Goal: Transaction & Acquisition: Purchase product/service

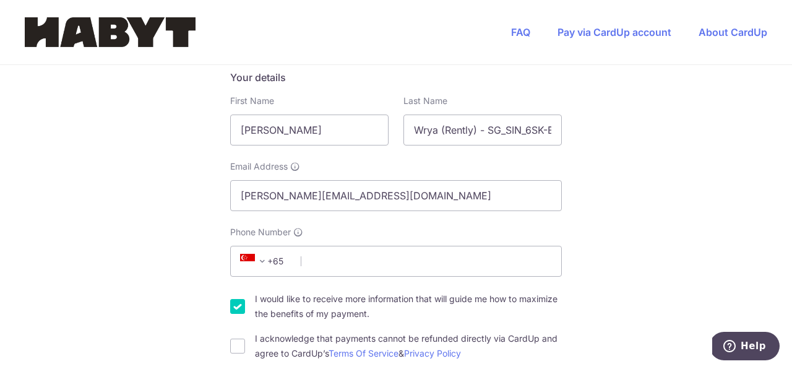
scroll to position [345, 0]
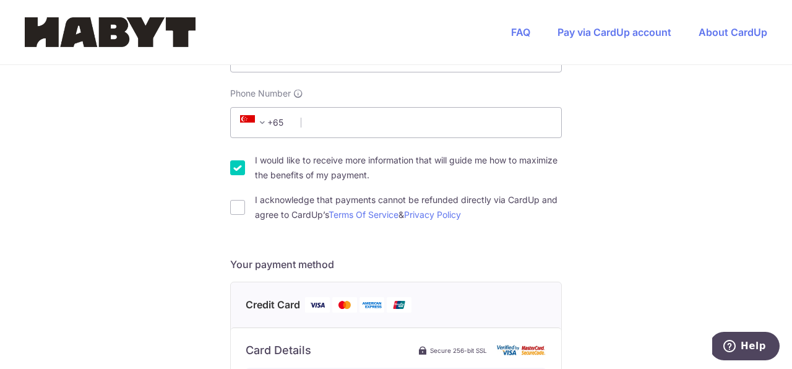
click at [284, 126] on span "+65" at bounding box center [265, 122] width 56 height 15
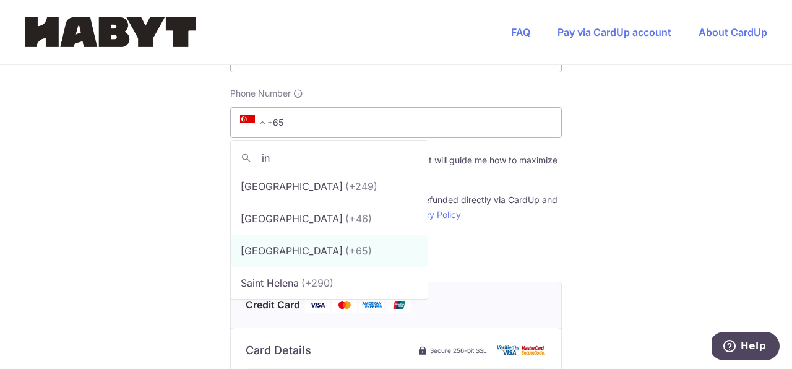
scroll to position [0, 0]
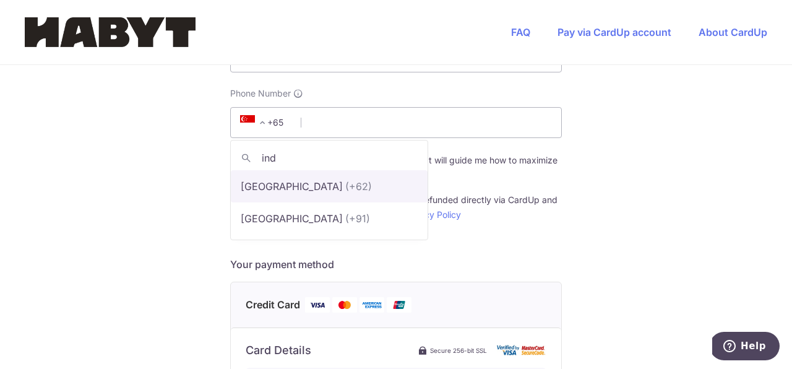
type input "indo"
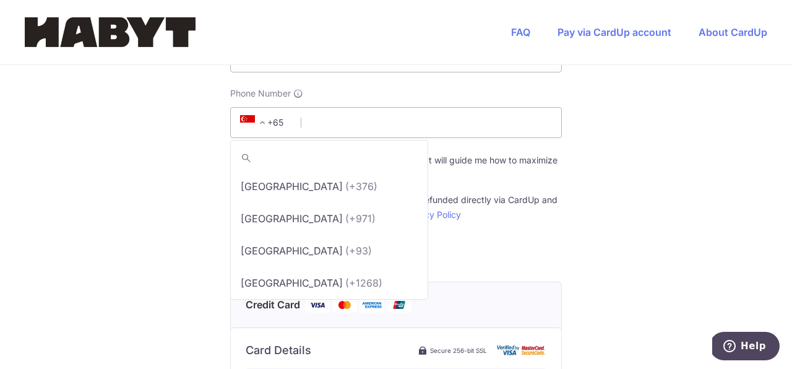
click at [280, 121] on span "+65" at bounding box center [265, 122] width 56 height 15
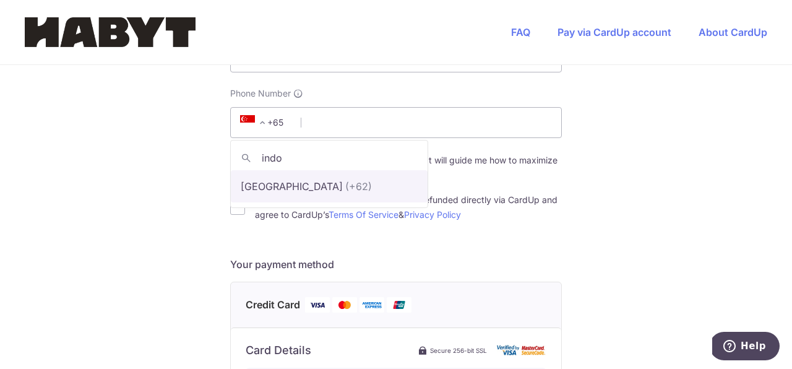
type input "indo"
select select "101"
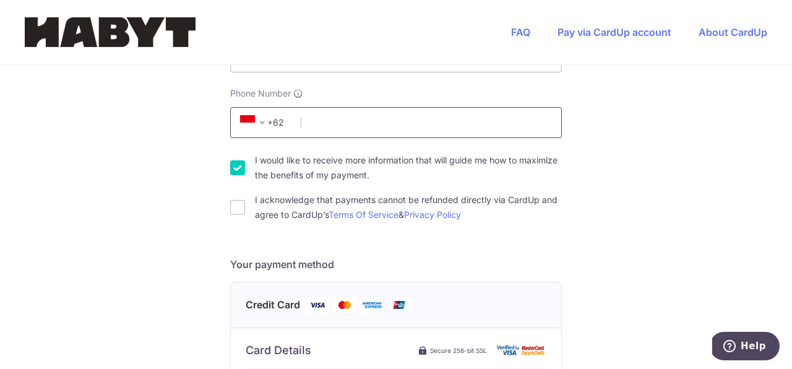
click at [329, 121] on input "Phone Number" at bounding box center [396, 122] width 332 height 31
type input "8118310050"
click at [231, 171] on input "I would like to receive more information that will guide me how to maximize the…" at bounding box center [237, 167] width 15 height 15
checkbox input "false"
click at [231, 210] on input "I acknowledge that payments cannot be refunded directly via CardUp and agree to…" at bounding box center [237, 207] width 15 height 15
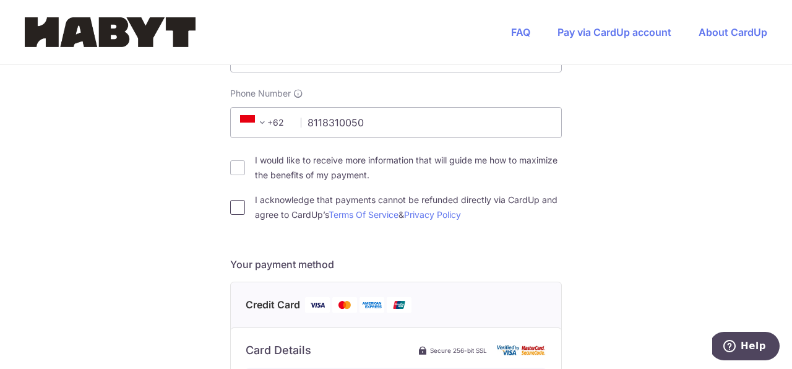
checkbox input "true"
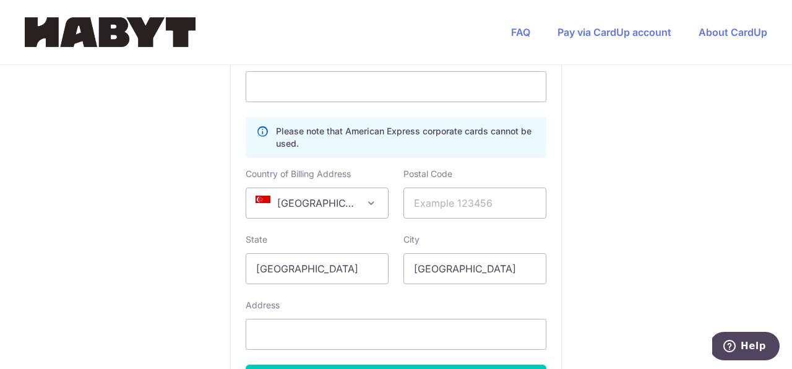
scroll to position [736, 0]
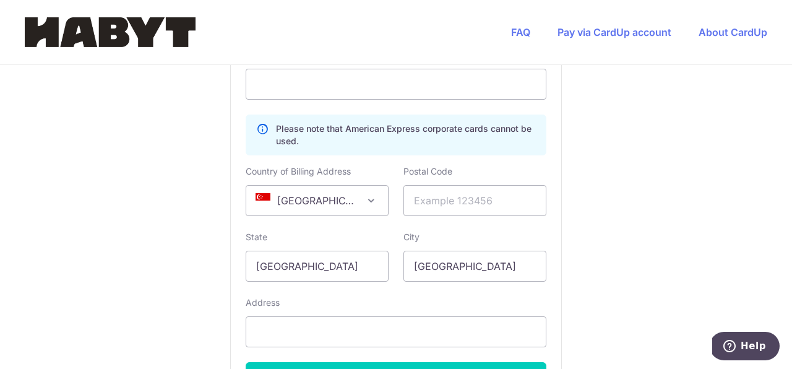
click at [347, 198] on span "[GEOGRAPHIC_DATA]" at bounding box center [317, 201] width 142 height 30
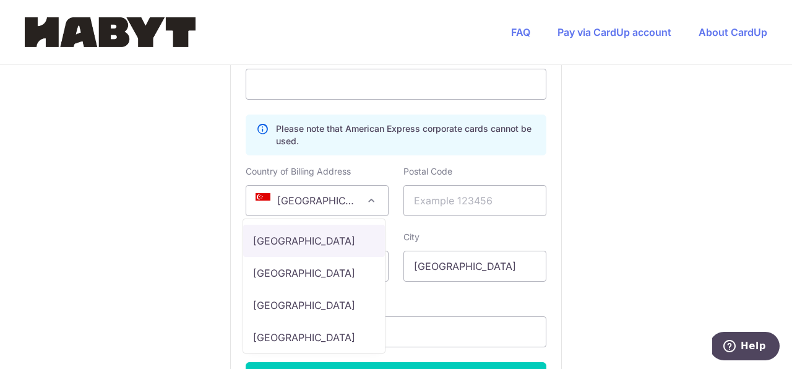
scroll to position [3359, 0]
select select "ID"
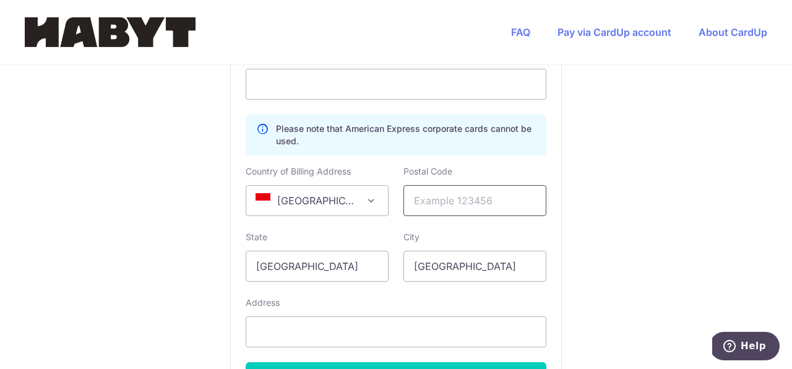
click at [423, 206] on input "text" at bounding box center [475, 200] width 143 height 31
type input "14460"
click at [352, 263] on input "[GEOGRAPHIC_DATA]" at bounding box center [317, 266] width 143 height 31
type input "Jakarta"
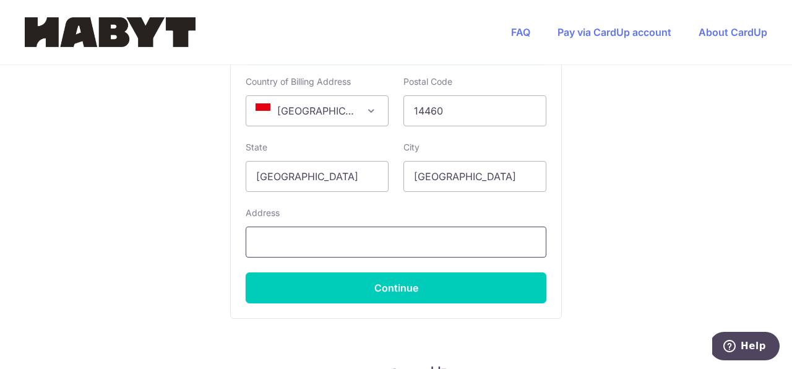
scroll to position [848, 0]
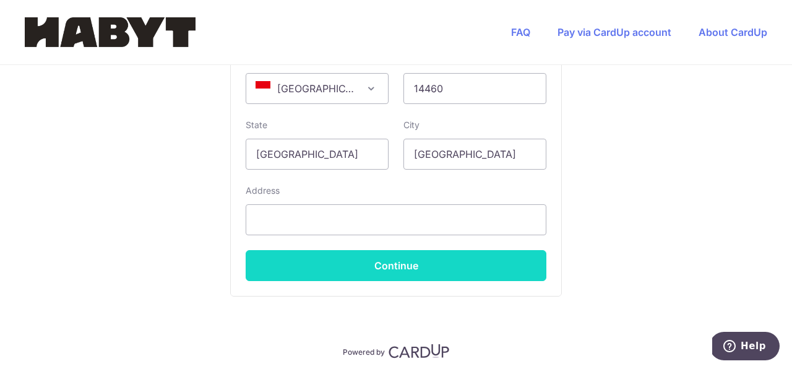
click at [415, 260] on button "Continue" at bounding box center [396, 265] width 301 height 31
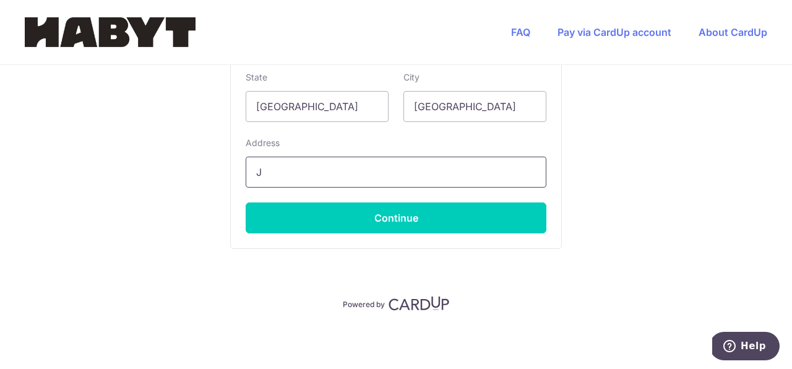
scroll to position [896, 0]
type input "[GEOGRAPHIC_DATA]"
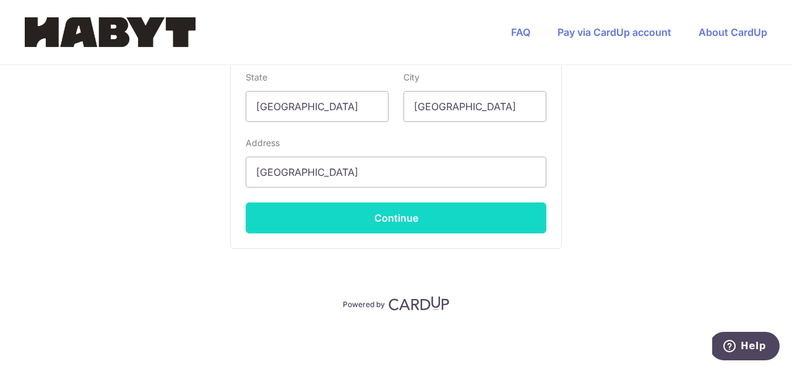
click at [375, 219] on button "Continue" at bounding box center [396, 217] width 301 height 31
type input "**** 1940"
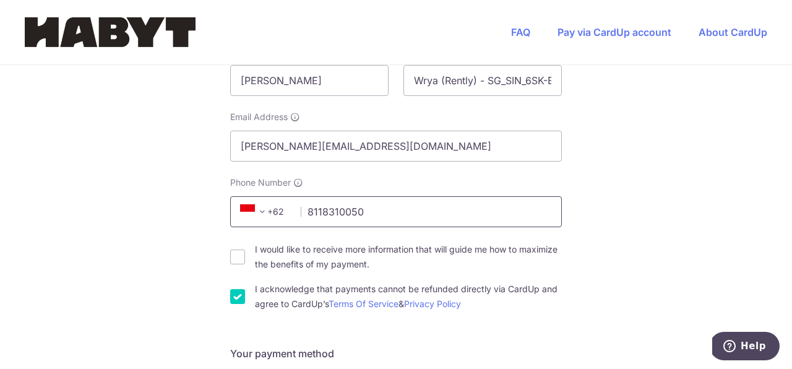
scroll to position [0, 0]
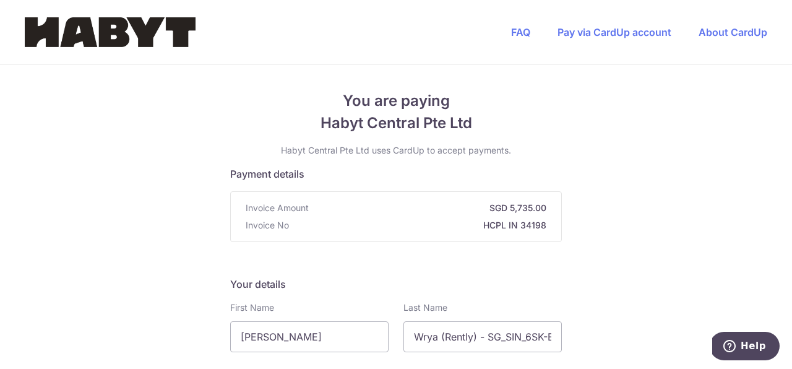
click at [502, 225] on strong "HCPL IN 34198" at bounding box center [420, 225] width 253 height 12
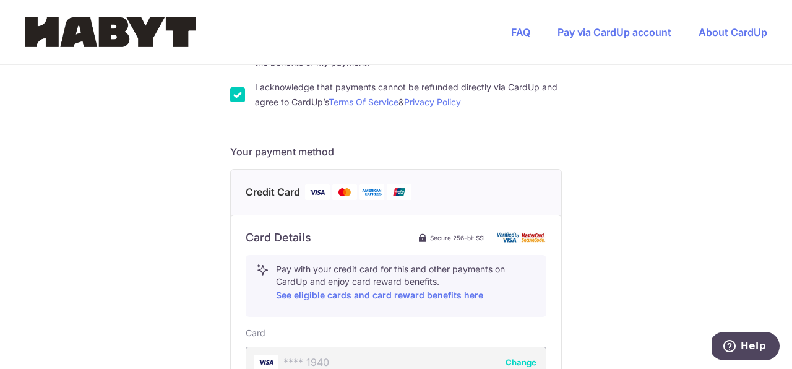
scroll to position [662, 0]
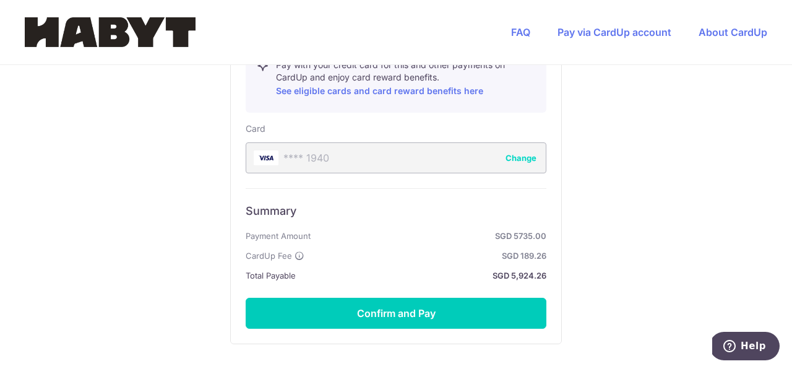
click at [525, 154] on button "Change" at bounding box center [521, 158] width 31 height 12
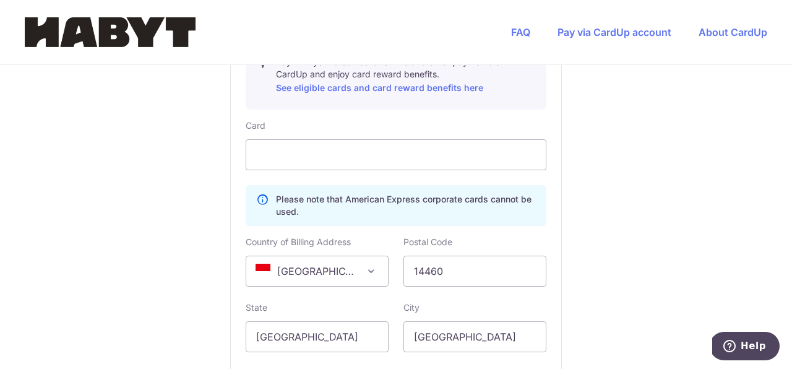
scroll to position [673, 0]
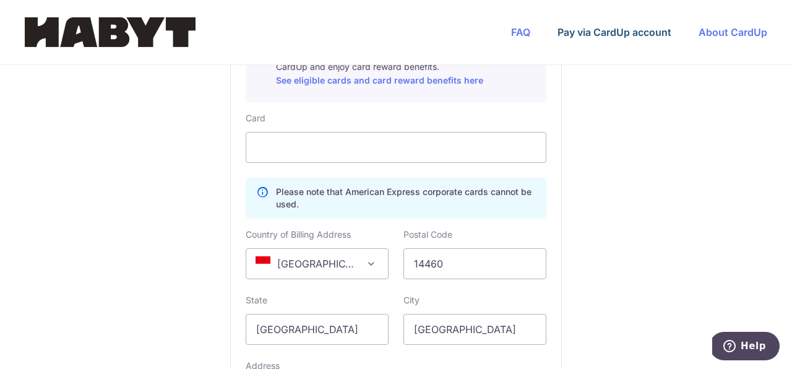
click at [630, 32] on link "Pay via CardUp account" at bounding box center [615, 32] width 114 height 12
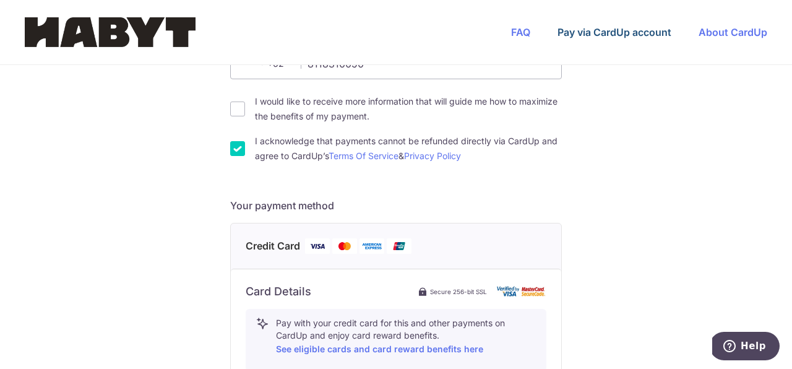
scroll to position [388, 0]
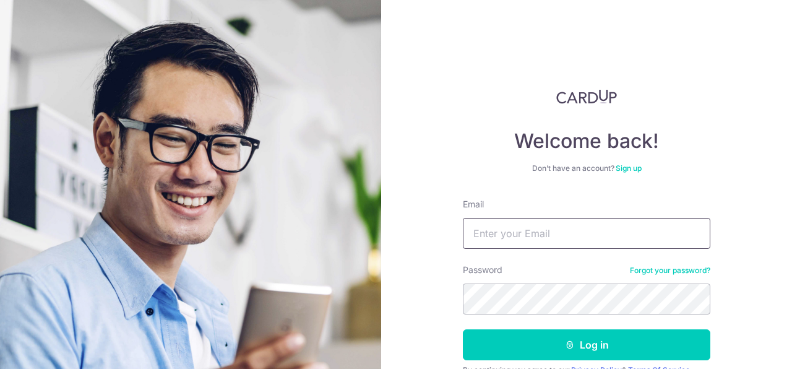
click at [602, 223] on input "Email" at bounding box center [587, 233] width 248 height 31
type input "[PERSON_NAME][EMAIL_ADDRESS][DOMAIN_NAME]"
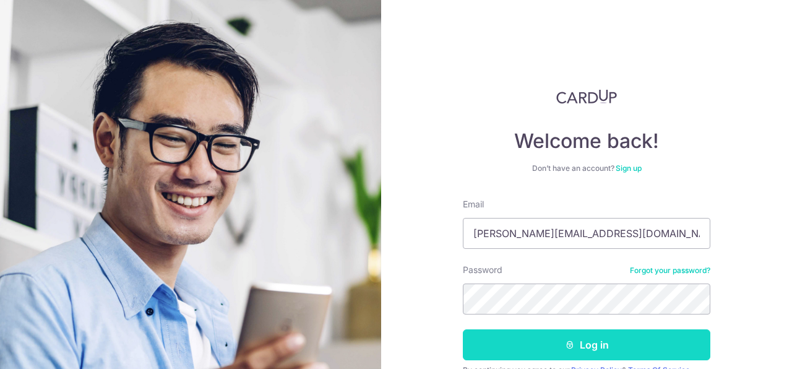
click at [586, 341] on button "Log in" at bounding box center [587, 344] width 248 height 31
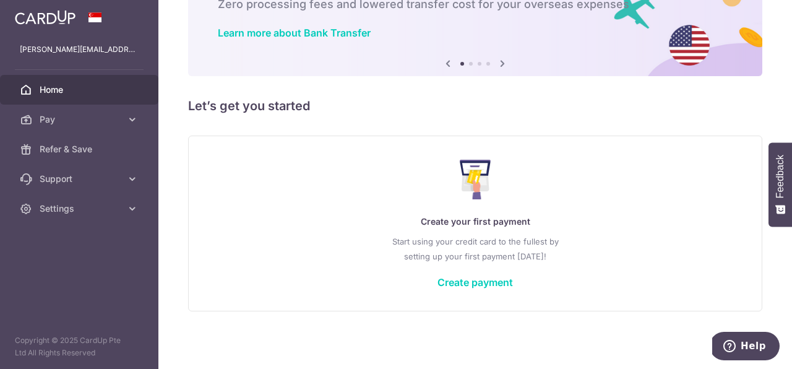
scroll to position [83, 0]
click at [501, 284] on link "Create payment" at bounding box center [476, 282] width 76 height 12
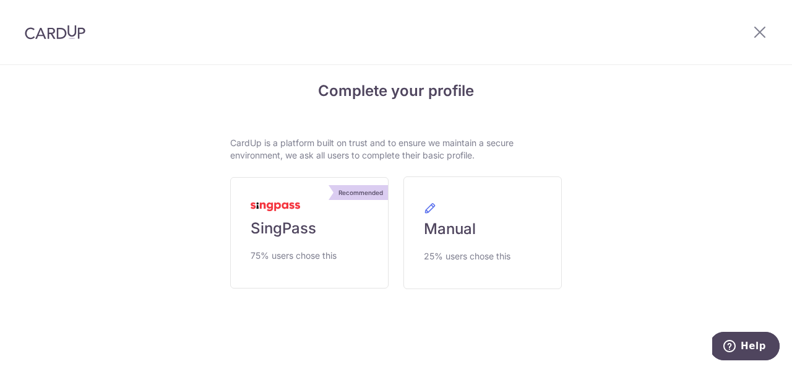
scroll to position [24, 0]
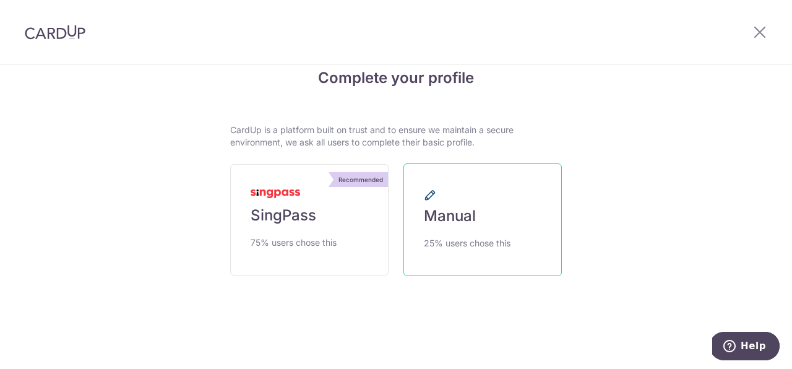
click at [507, 248] on span "25% users chose this" at bounding box center [467, 243] width 87 height 15
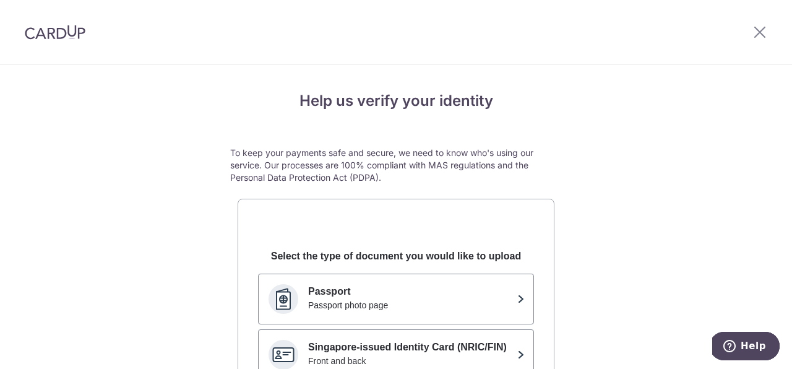
click at [51, 30] on img at bounding box center [55, 32] width 61 height 15
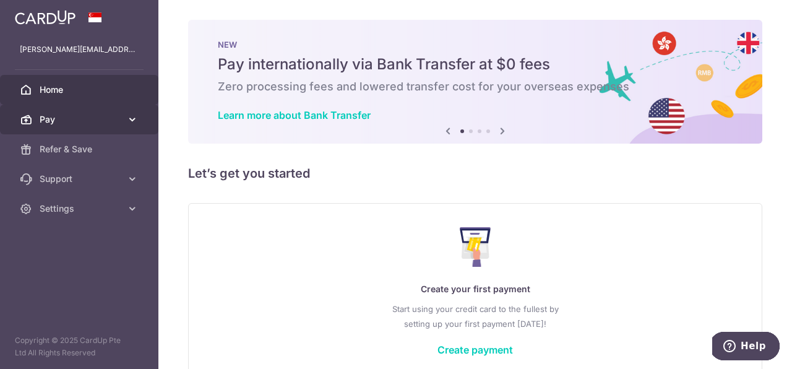
click at [98, 126] on link "Pay" at bounding box center [79, 120] width 158 height 30
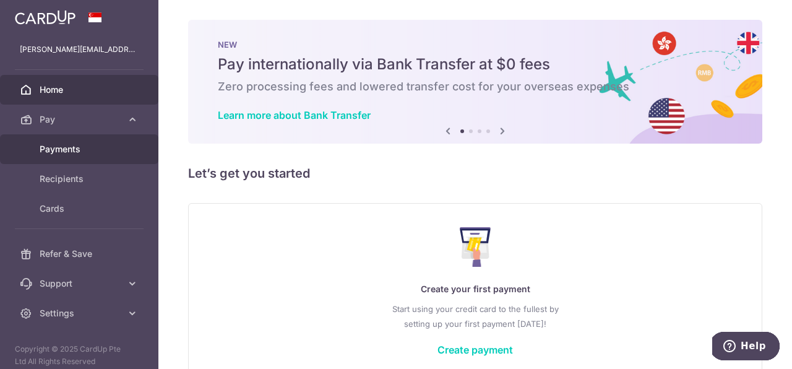
click at [97, 147] on span "Payments" at bounding box center [81, 149] width 82 height 12
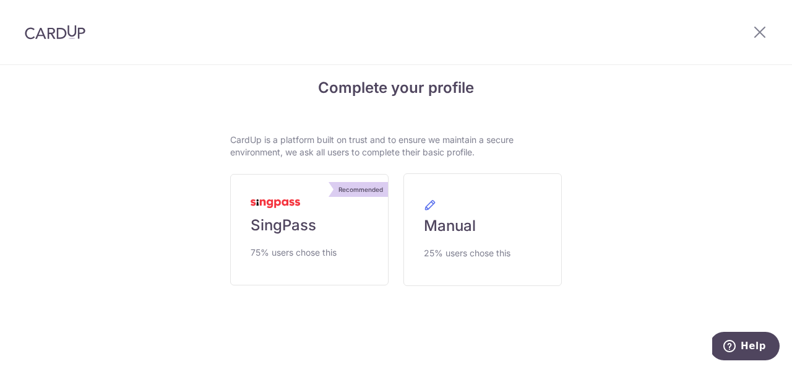
scroll to position [24, 0]
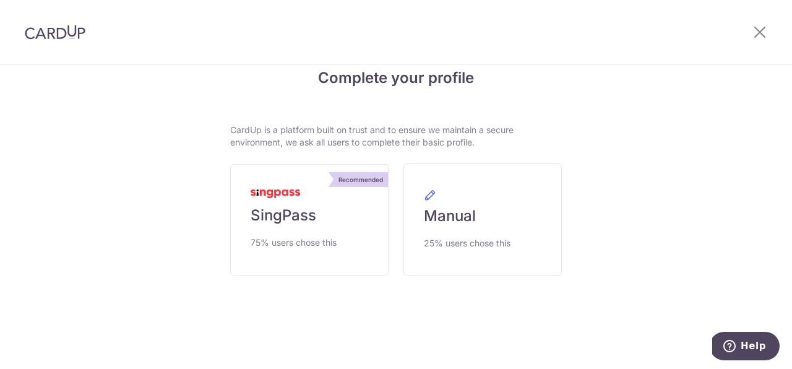
click at [37, 42] on div at bounding box center [55, 32] width 110 height 64
click at [68, 34] on img at bounding box center [55, 32] width 61 height 15
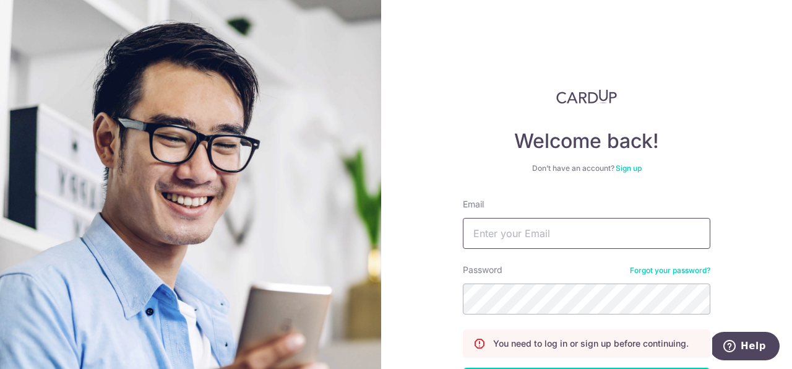
drag, startPoint x: 559, startPoint y: 231, endPoint x: 584, endPoint y: 238, distance: 25.7
click at [560, 231] on input "Email" at bounding box center [587, 233] width 248 height 31
type input "[PERSON_NAME][EMAIL_ADDRESS][DOMAIN_NAME]"
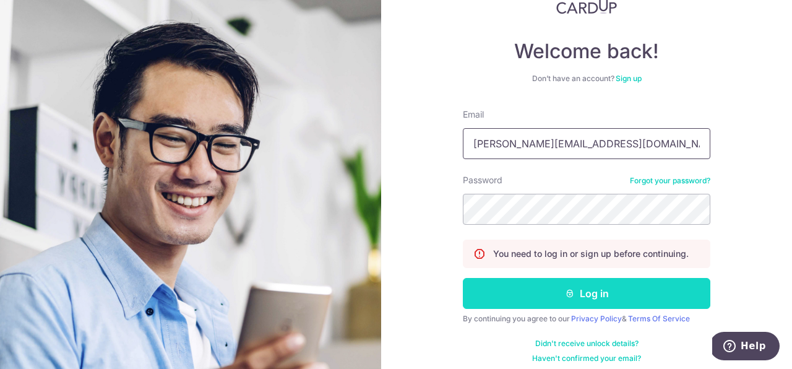
scroll to position [99, 0]
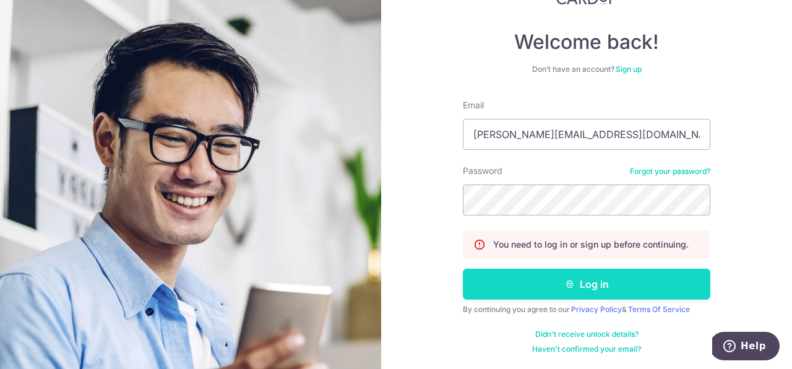
click at [672, 292] on button "Log in" at bounding box center [587, 284] width 248 height 31
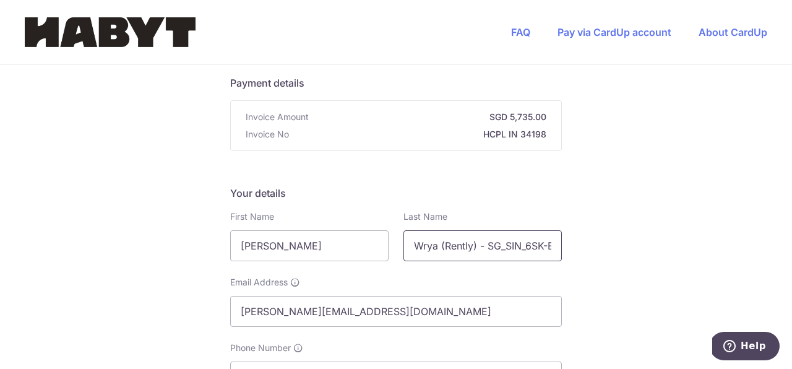
scroll to position [111, 0]
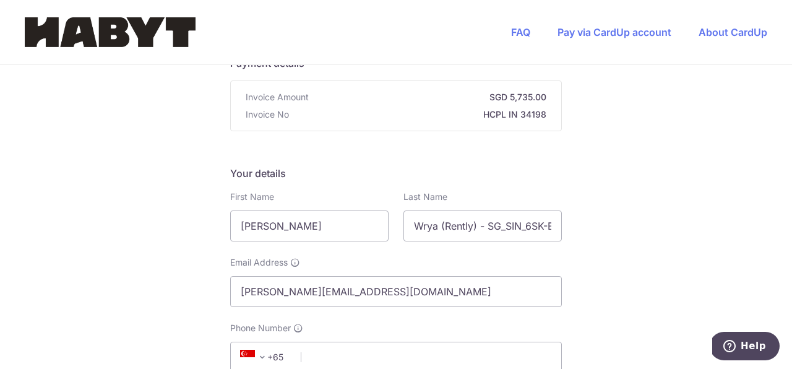
click at [503, 100] on strong "SGD 5,735.00" at bounding box center [430, 97] width 233 height 12
drag, startPoint x: 493, startPoint y: 100, endPoint x: 597, endPoint y: 103, distance: 103.5
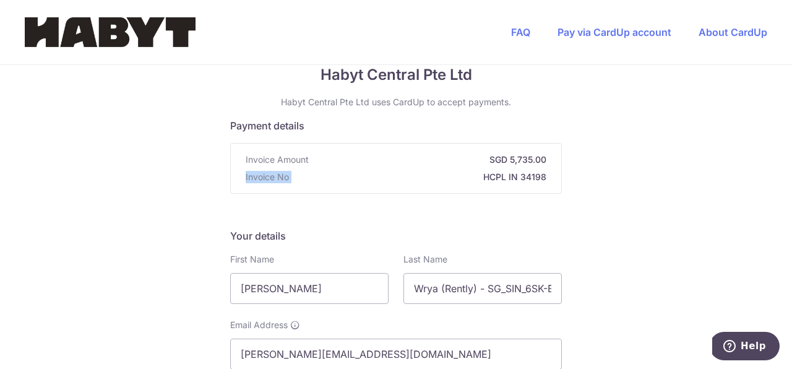
scroll to position [0, 0]
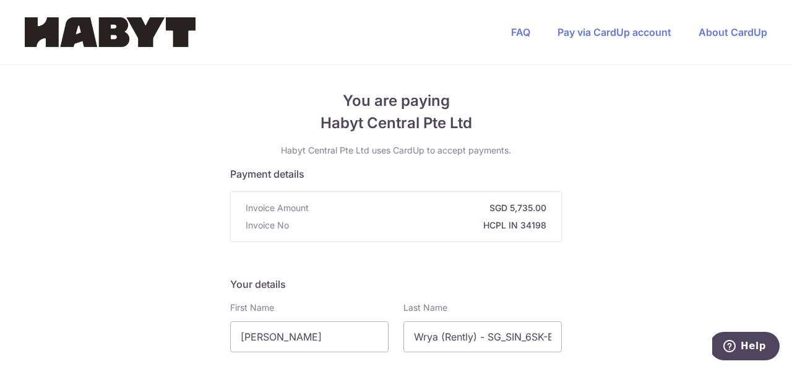
drag, startPoint x: 620, startPoint y: 266, endPoint x: 561, endPoint y: 240, distance: 64.3
drag, startPoint x: 485, startPoint y: 228, endPoint x: 545, endPoint y: 227, distance: 60.1
click at [552, 228] on div "Invoice Amount SGD 5,735.00 Invoice No HCPL IN 34198" at bounding box center [396, 217] width 331 height 50
copy strong "HCPL IN 34198"
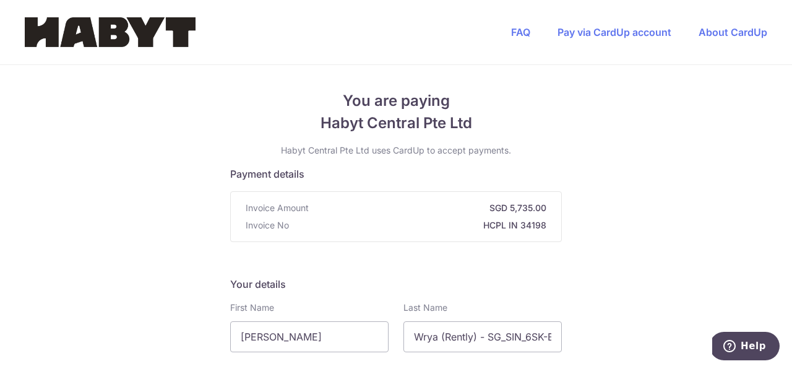
drag, startPoint x: 505, startPoint y: 209, endPoint x: 556, endPoint y: 204, distance: 51.0
click at [556, 204] on div "Invoice Amount SGD 5,735.00 Invoice No HCPL IN 34198" at bounding box center [396, 217] width 331 height 50
copy strong "5,735.00"
drag, startPoint x: 484, startPoint y: 225, endPoint x: 567, endPoint y: 225, distance: 82.3
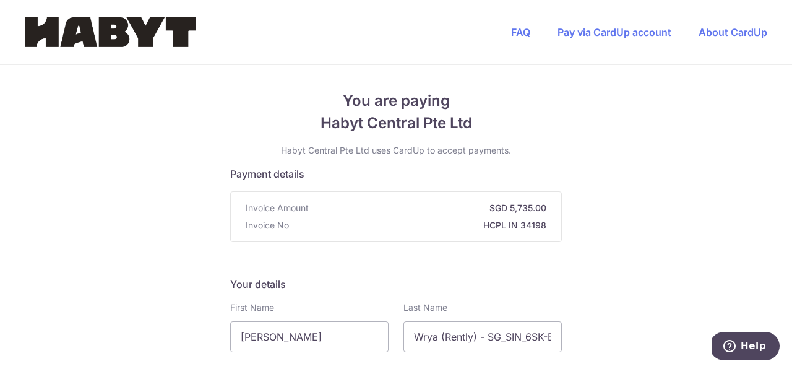
copy strong "HCPL IN 34198"
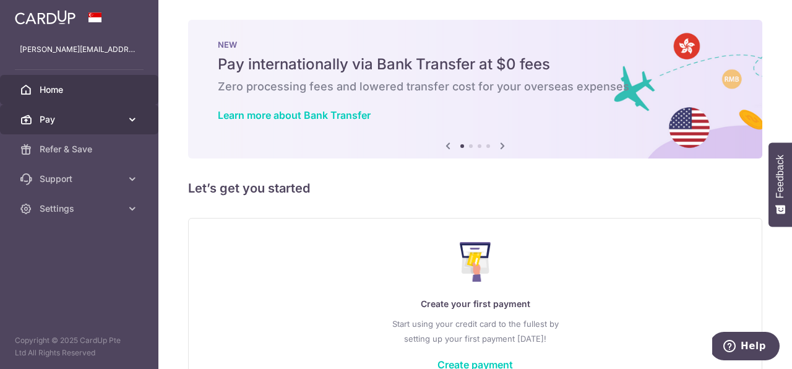
click at [148, 114] on link "Pay" at bounding box center [79, 120] width 158 height 30
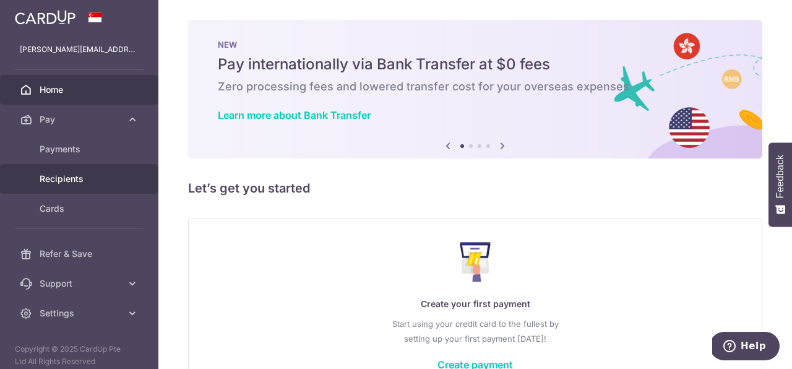
click at [117, 171] on link "Recipients" at bounding box center [79, 179] width 158 height 30
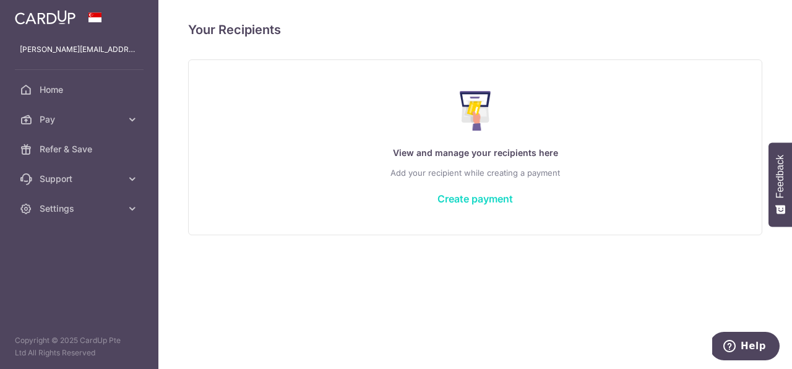
click at [474, 200] on link "Create payment" at bounding box center [476, 199] width 76 height 12
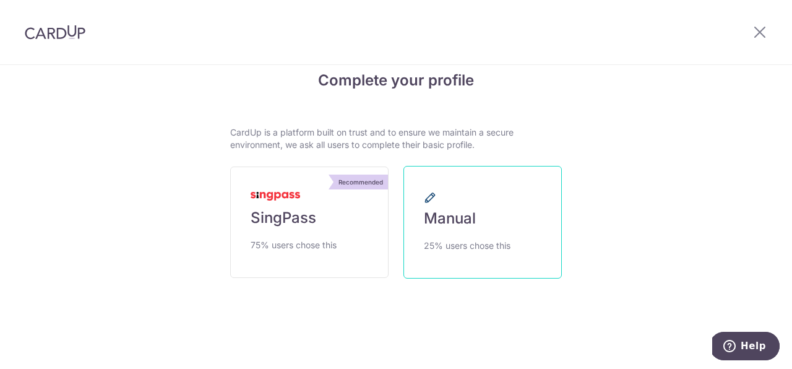
scroll to position [24, 0]
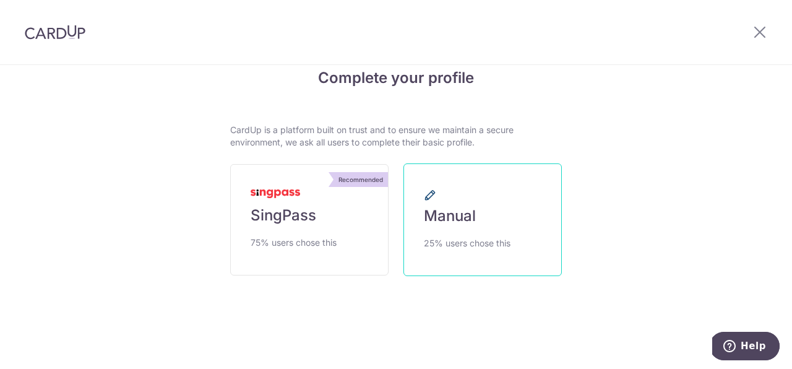
click at [477, 195] on link "Manual 25% users chose this" at bounding box center [483, 219] width 158 height 113
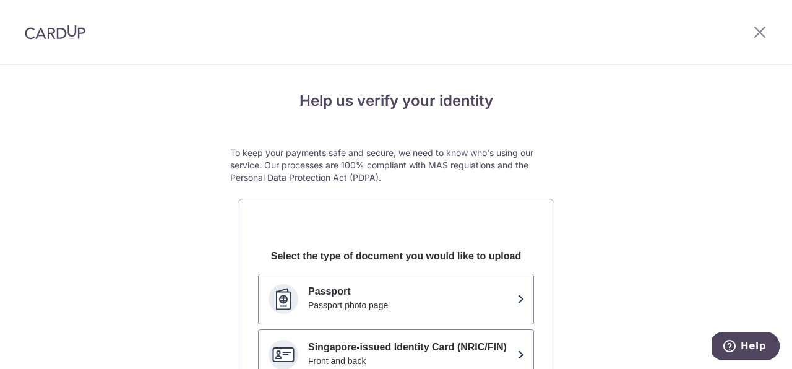
click at [39, 42] on div at bounding box center [55, 32] width 110 height 64
click at [758, 28] on icon at bounding box center [760, 31] width 15 height 15
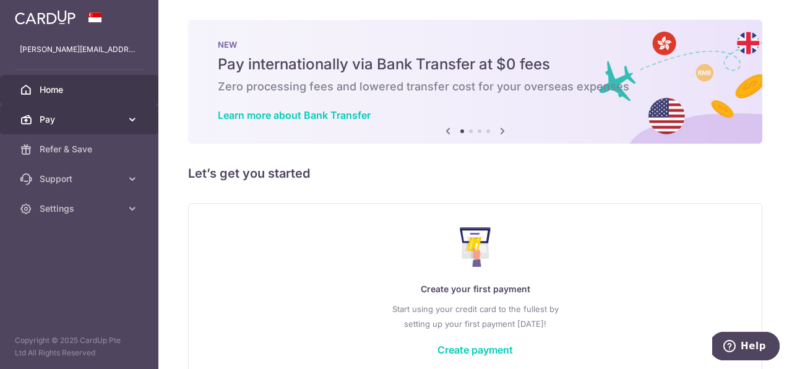
click at [113, 117] on span "Pay" at bounding box center [81, 119] width 82 height 12
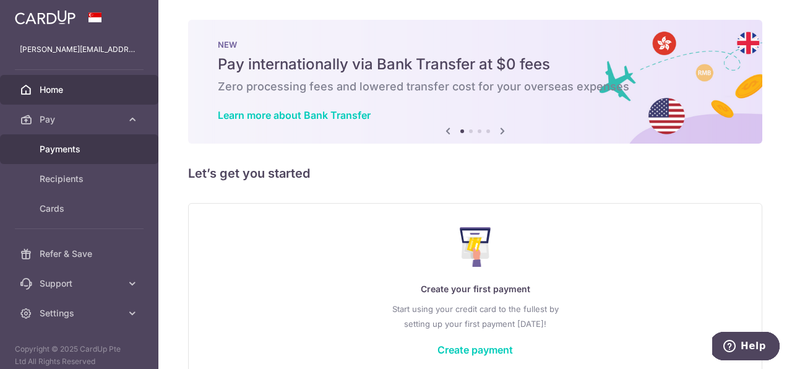
click at [59, 157] on link "Payments" at bounding box center [79, 149] width 158 height 30
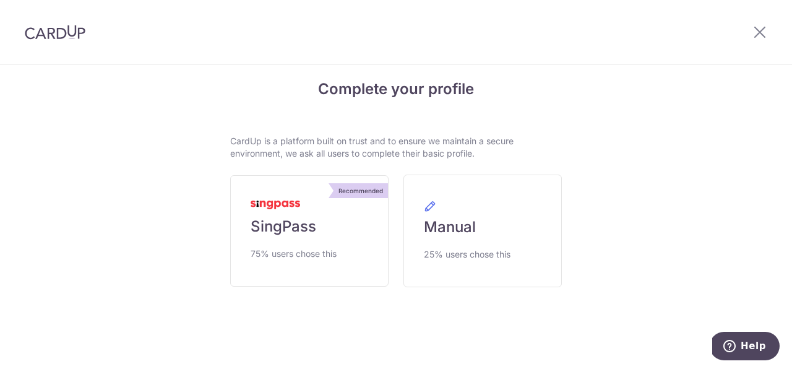
scroll to position [24, 0]
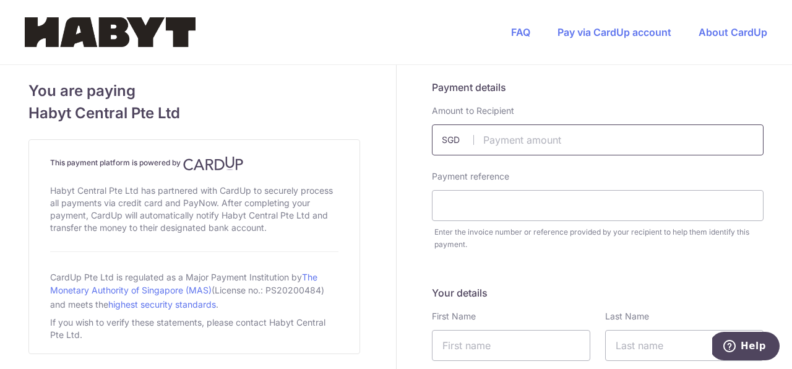
click at [567, 139] on input "text" at bounding box center [598, 139] width 332 height 31
click at [655, 170] on div "Payment reference" at bounding box center [598, 195] width 332 height 51
click at [656, 142] on input "text" at bounding box center [598, 139] width 332 height 31
type input "1450.00"
click at [540, 215] on input "text" at bounding box center [598, 205] width 332 height 31
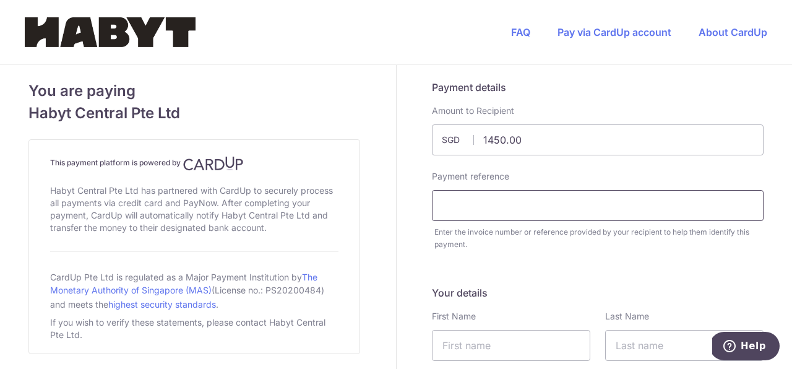
paste input "HCPL IN 34198"
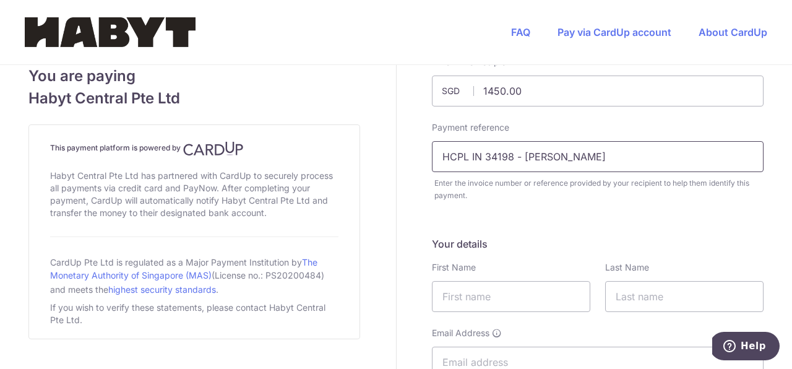
scroll to position [115, 0]
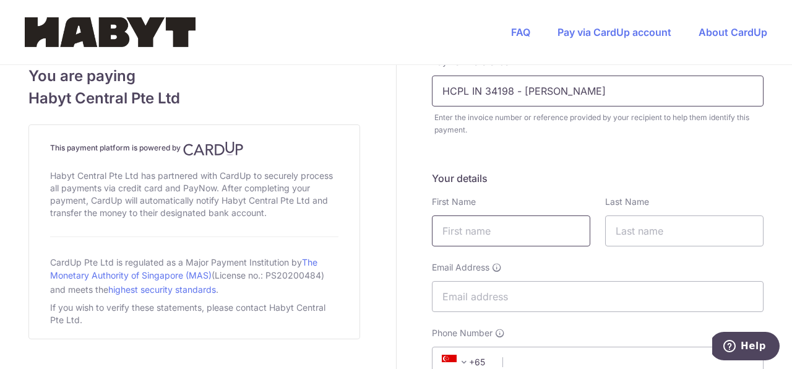
type input "HCPL IN 34198 - Sonia Wirya"
click at [534, 229] on input "text" at bounding box center [511, 230] width 158 height 31
type input "Sonia"
type input "Wirya"
click at [518, 90] on input "HCPL IN 34198 - Sonia Wirya" at bounding box center [598, 91] width 332 height 31
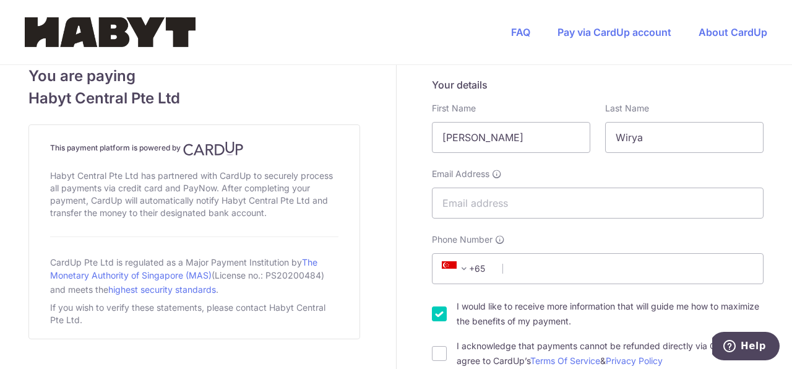
scroll to position [209, 0]
type input "HCPL IN 34198 [PERSON_NAME]"
click at [583, 199] on input "Email Address" at bounding box center [598, 202] width 332 height 31
type input "[PERSON_NAME][EMAIL_ADDRESS][DOMAIN_NAME]"
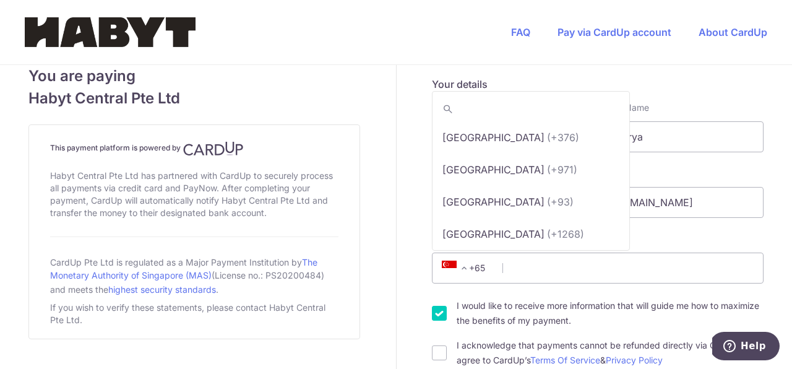
click at [477, 274] on span "+65" at bounding box center [466, 268] width 56 height 15
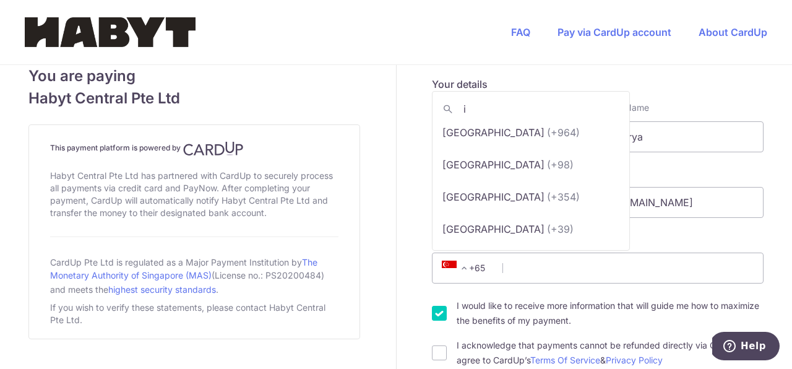
scroll to position [0, 0]
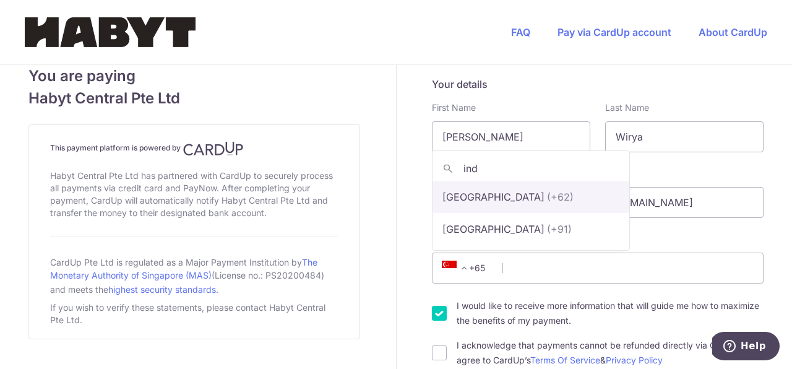
type input "indo"
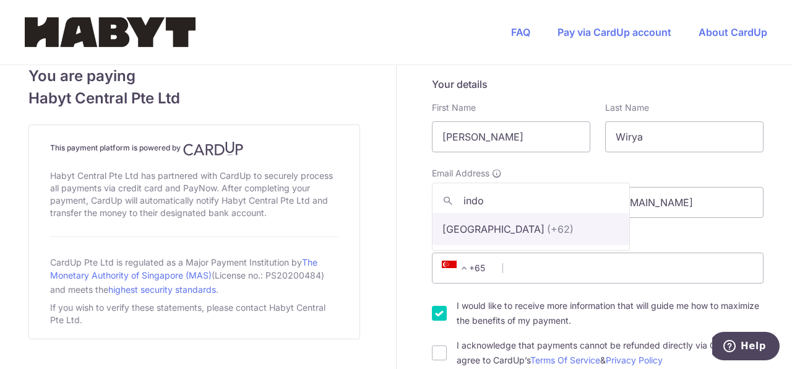
select select "101"
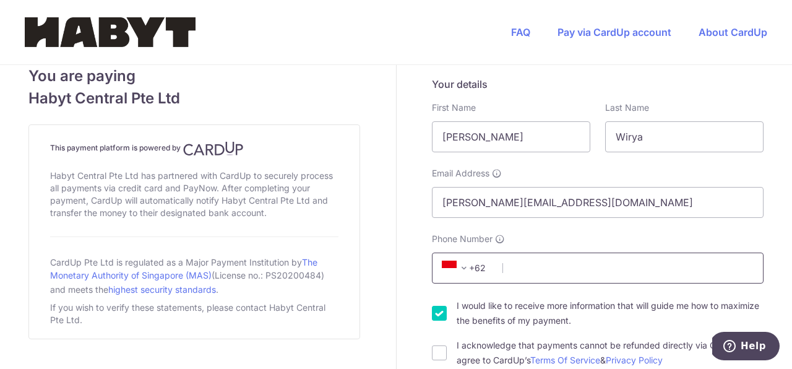
click at [543, 270] on input "Phone Number" at bounding box center [598, 268] width 332 height 31
type input "8118310050"
click at [442, 313] on div "I would like to receive more information that will guide me how to maximize the…" at bounding box center [598, 313] width 332 height 30
click at [433, 345] on input "I acknowledge that payments cannot be refunded directly via CardUp and agree to…" at bounding box center [439, 352] width 15 height 15
checkbox input "true"
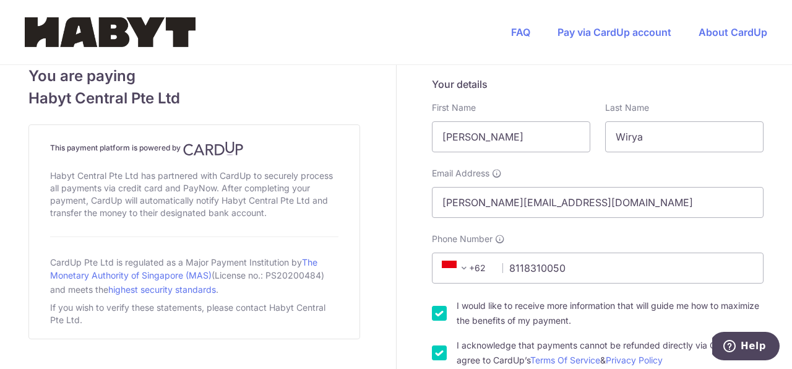
click at [434, 319] on input "I would like to receive more information that will guide me how to maximize the…" at bounding box center [439, 313] width 15 height 15
checkbox input "false"
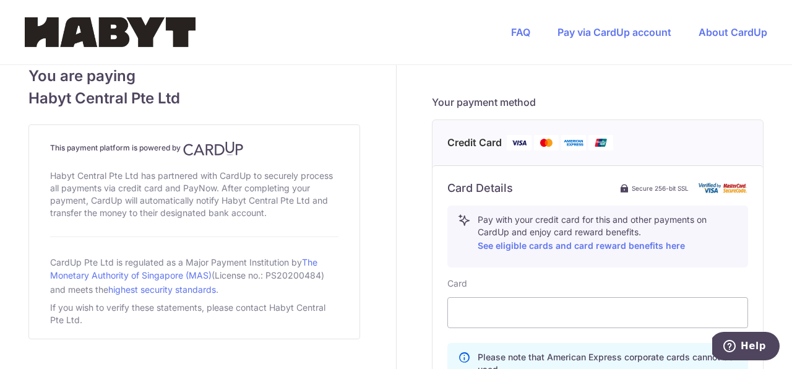
scroll to position [517, 0]
click at [563, 320] on div at bounding box center [598, 312] width 301 height 31
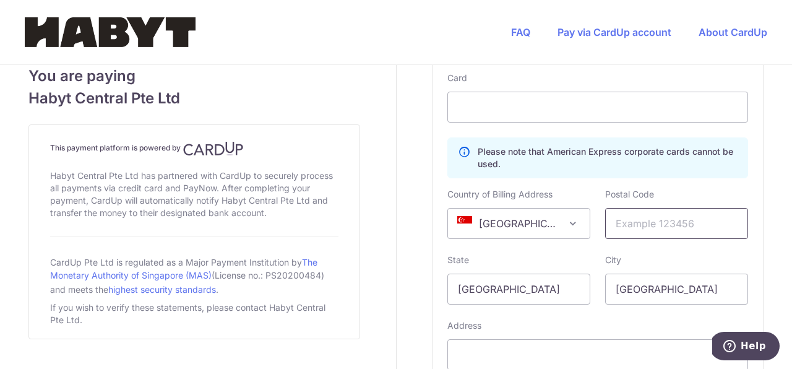
scroll to position [724, 0]
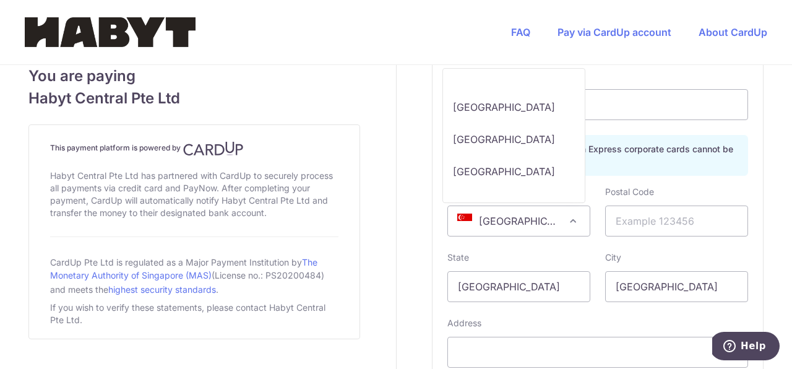
click at [539, 228] on span "[GEOGRAPHIC_DATA]" at bounding box center [519, 221] width 142 height 30
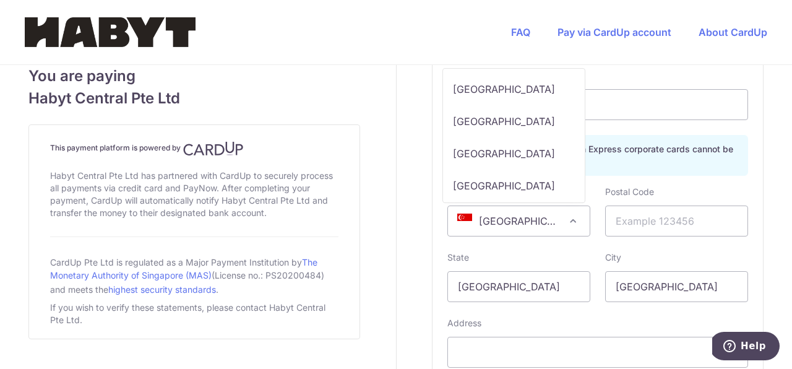
scroll to position [3305, 0]
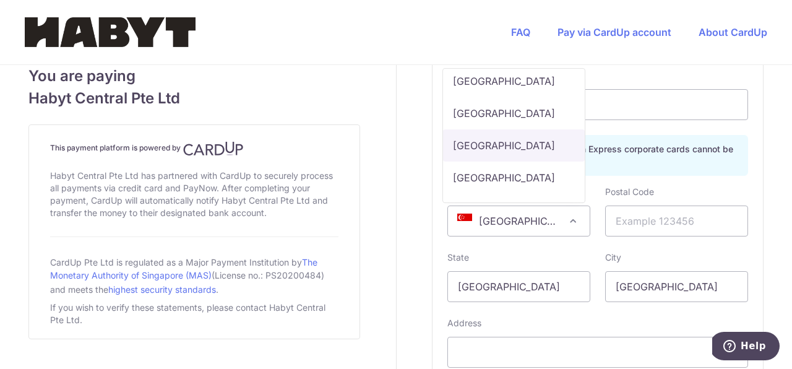
select select "ID"
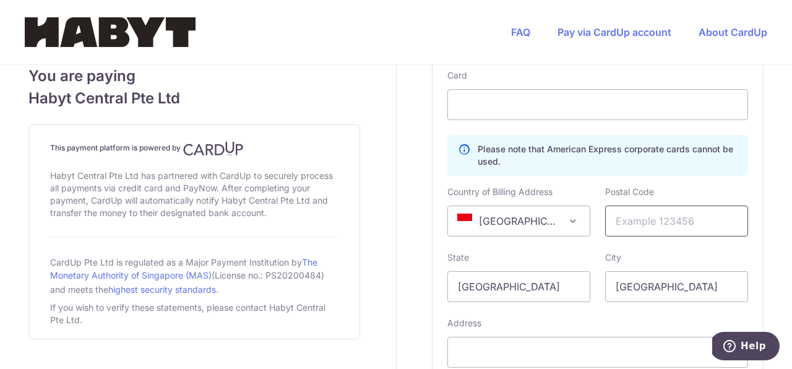
click at [677, 224] on input "text" at bounding box center [677, 221] width 143 height 31
type input "14460"
click at [571, 279] on input "[GEOGRAPHIC_DATA]" at bounding box center [519, 286] width 143 height 31
type input "[GEOGRAPHIC_DATA]"
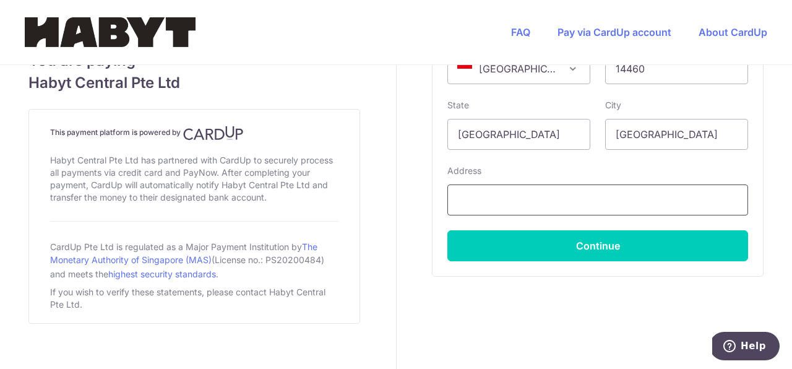
scroll to position [890, 0]
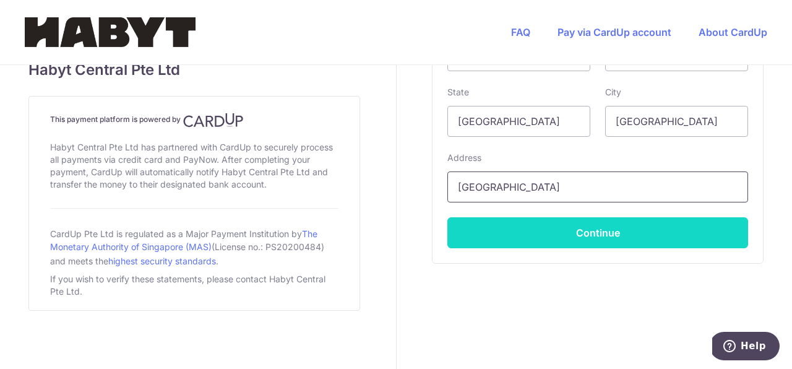
type input "[GEOGRAPHIC_DATA]"
click at [518, 233] on button "Continue" at bounding box center [598, 232] width 301 height 31
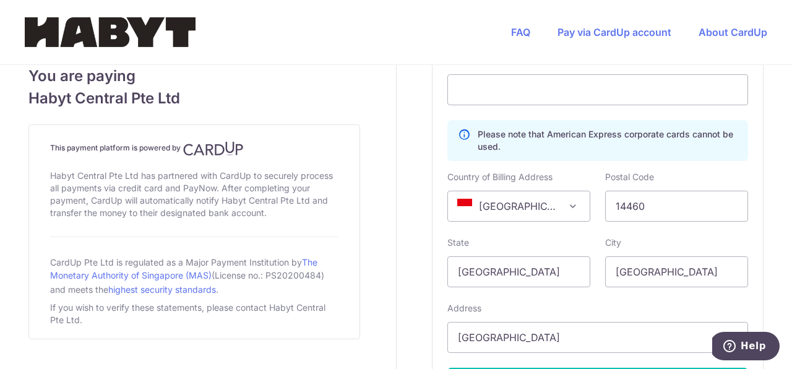
type input "**** 1940"
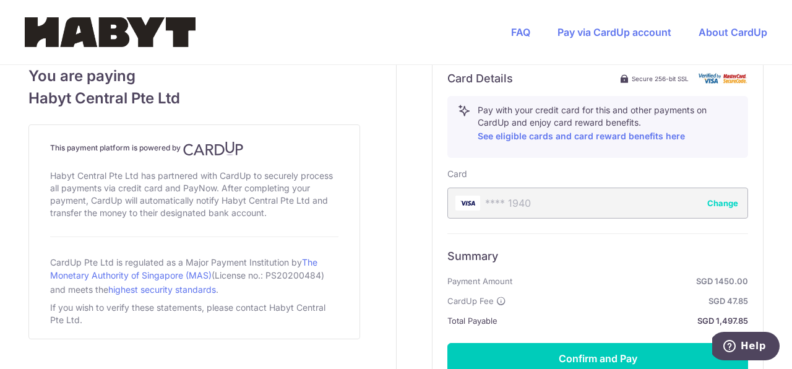
scroll to position [698, 0]
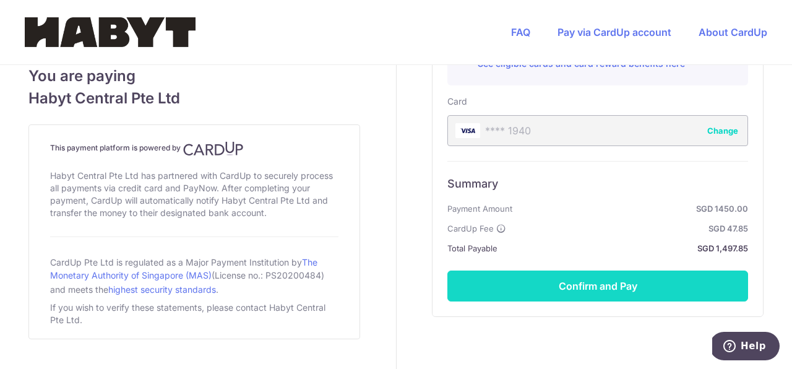
click at [609, 282] on button "Confirm and Pay" at bounding box center [598, 286] width 301 height 31
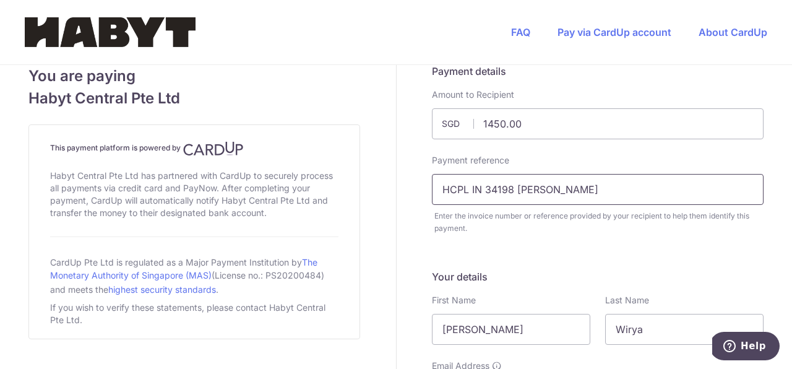
scroll to position [0, 0]
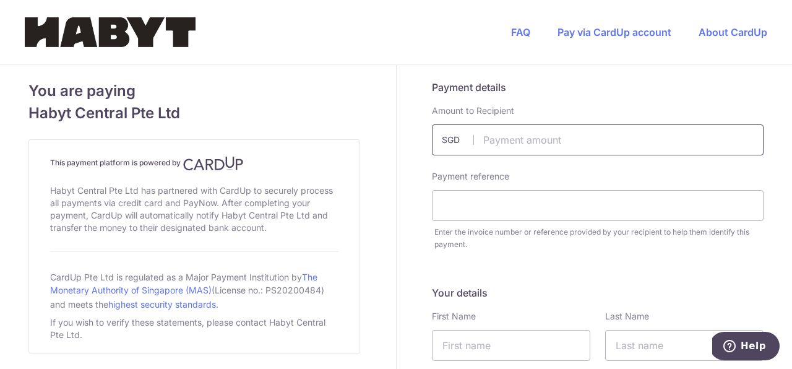
click at [692, 143] on input "text" at bounding box center [598, 139] width 332 height 31
paste input "HCPL IN 34"
click at [550, 145] on input "370034.00" at bounding box center [598, 139] width 332 height 31
click at [549, 143] on input "3370034.00" at bounding box center [598, 139] width 332 height 31
click at [493, 142] on input "3370034.00" at bounding box center [598, 139] width 332 height 31
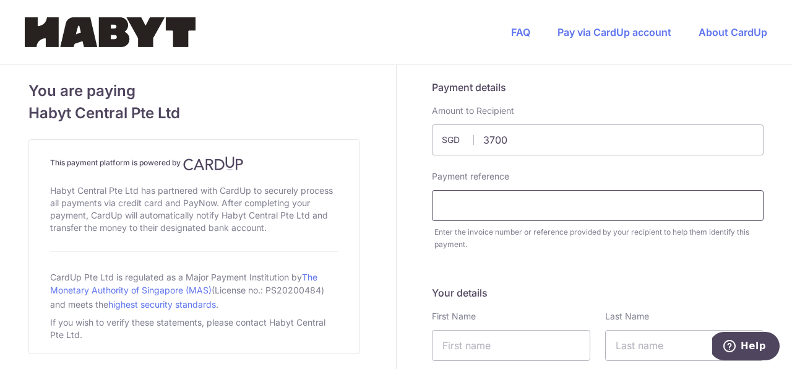
type input "3700.00"
click at [510, 217] on input "text" at bounding box center [598, 205] width 332 height 31
paste input "HCPL IN 34198"
type input "HCPL IN 34198 [PERSON_NAME]"
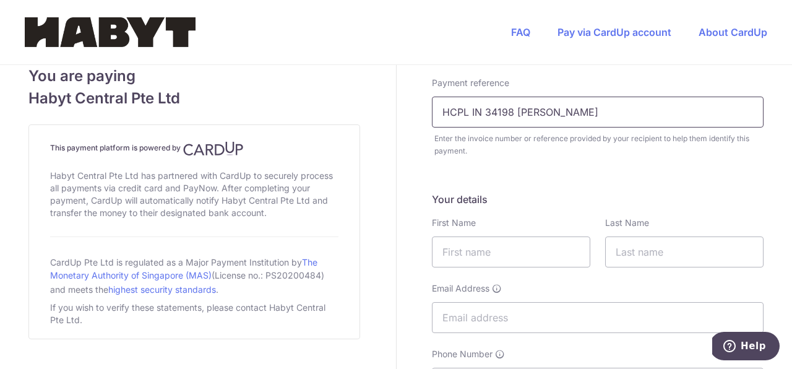
scroll to position [134, 0]
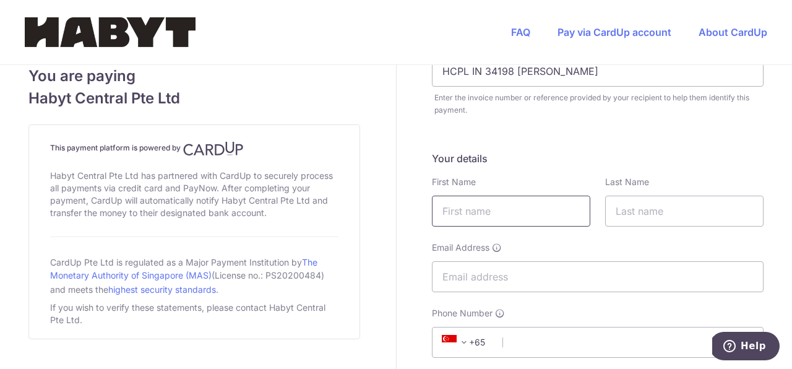
click at [543, 213] on input "text" at bounding box center [511, 211] width 158 height 31
type input "[PERSON_NAME]"
type input "wirya"
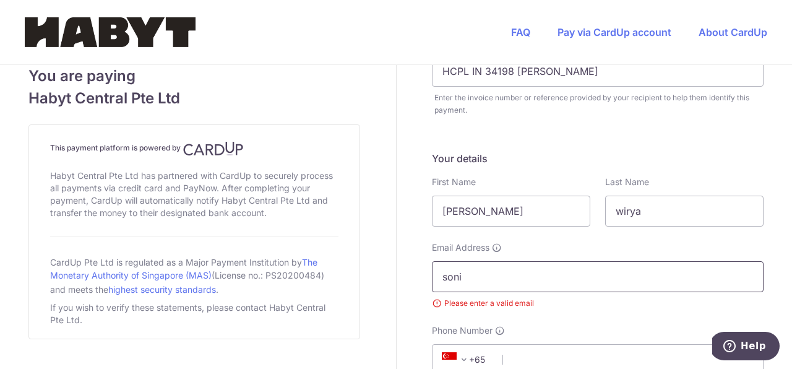
click at [539, 282] on input "soni" at bounding box center [598, 276] width 332 height 31
type input "[PERSON_NAME][EMAIL_ADDRESS][DOMAIN_NAME]"
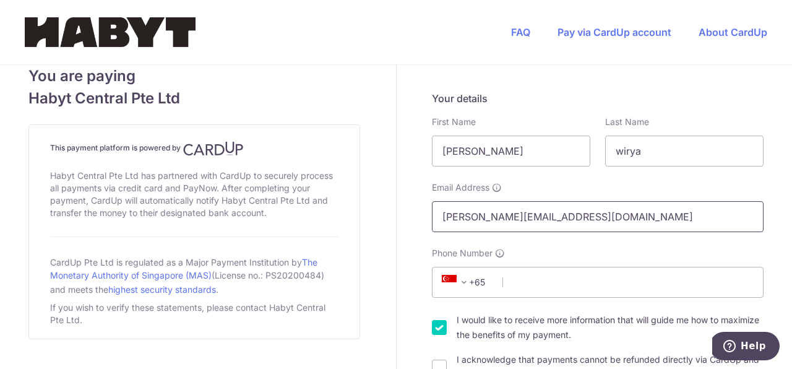
scroll to position [207, 0]
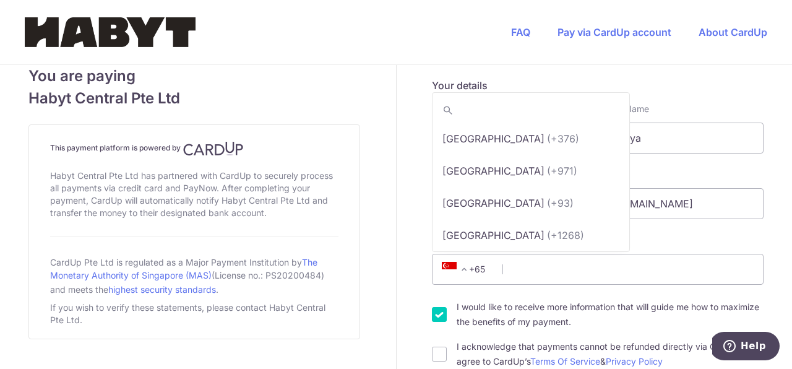
click at [488, 270] on span "+65" at bounding box center [466, 269] width 56 height 15
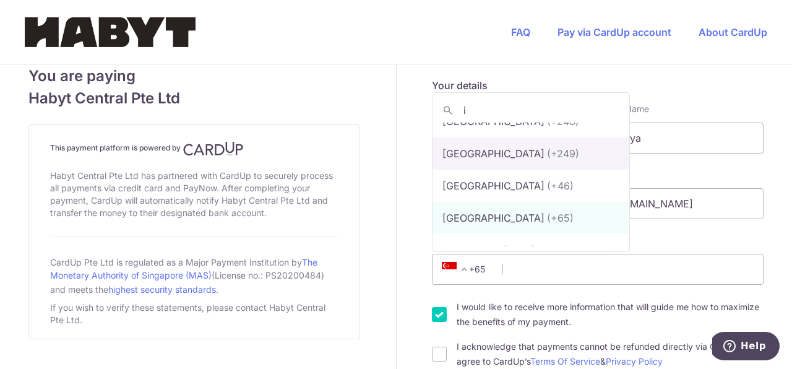
scroll to position [0, 0]
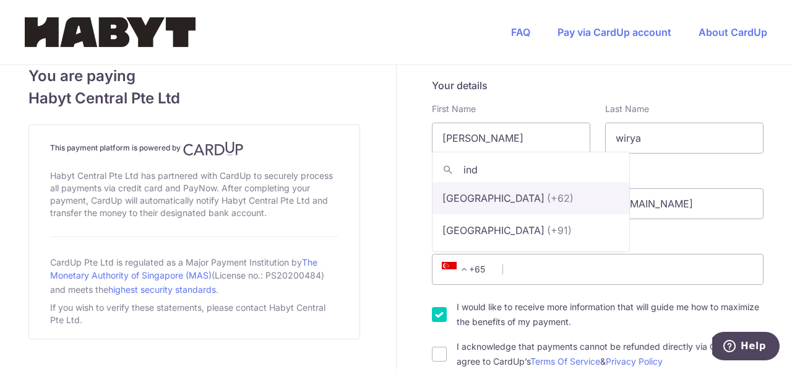
type input "ind"
select select "101"
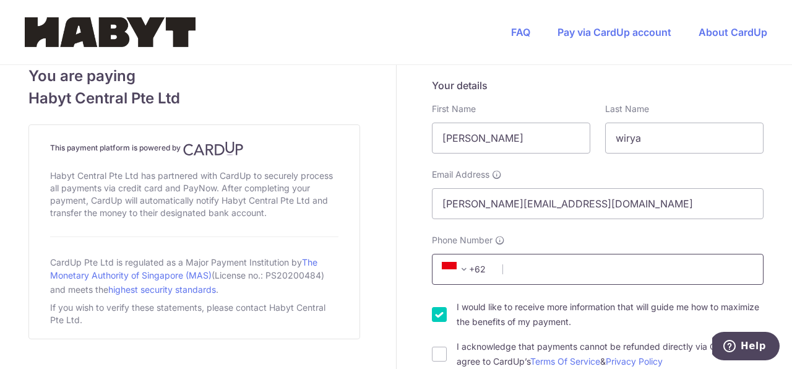
click at [536, 272] on input "Phone Number" at bounding box center [598, 269] width 332 height 31
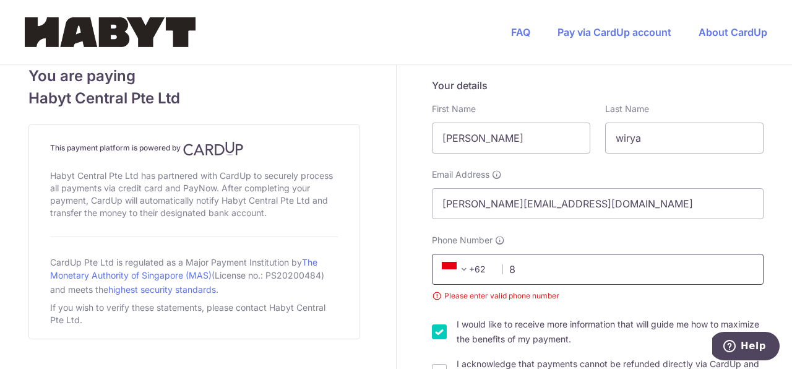
type input "8118310050"
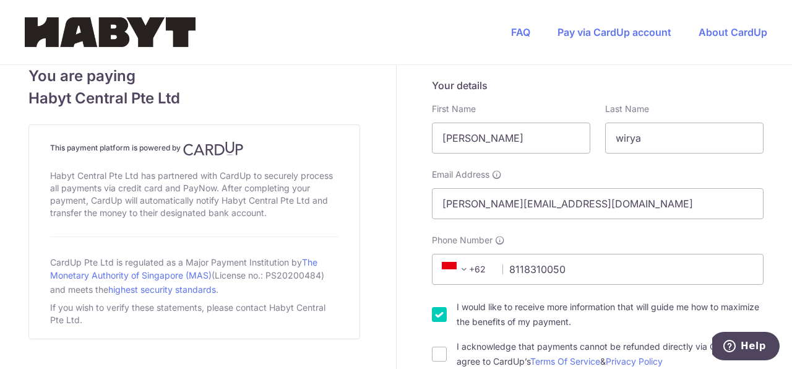
click at [440, 317] on input "I would like to receive more information that will guide me how to maximize the…" at bounding box center [439, 314] width 15 height 15
checkbox input "false"
click at [440, 352] on input "I acknowledge that payments cannot be refunded directly via CardUp and agree to…" at bounding box center [439, 354] width 15 height 15
checkbox input "true"
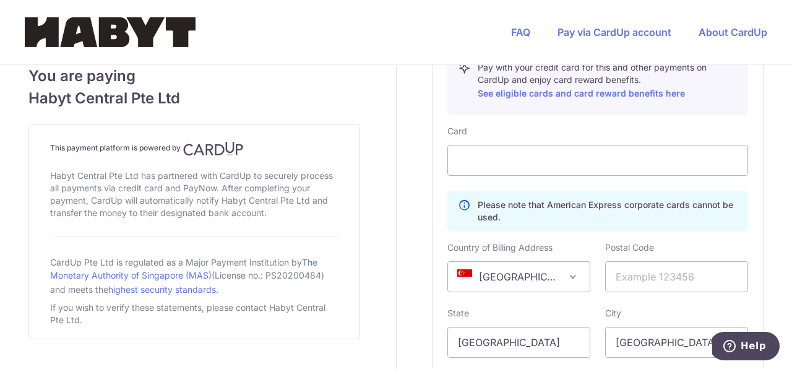
scroll to position [669, 0]
click at [558, 279] on span "[GEOGRAPHIC_DATA]" at bounding box center [519, 276] width 142 height 30
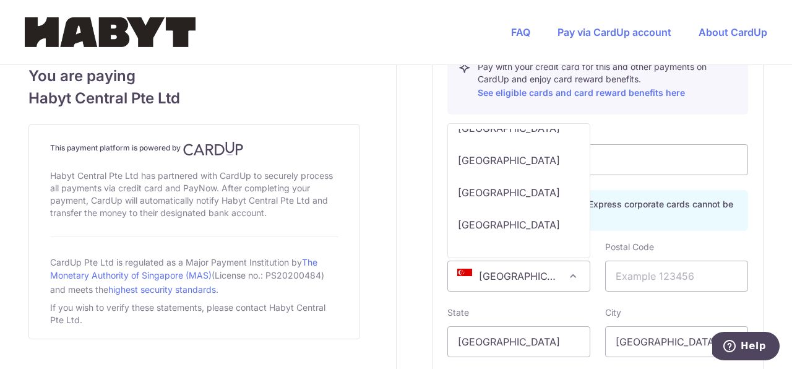
scroll to position [3377, 0]
select select "ID"
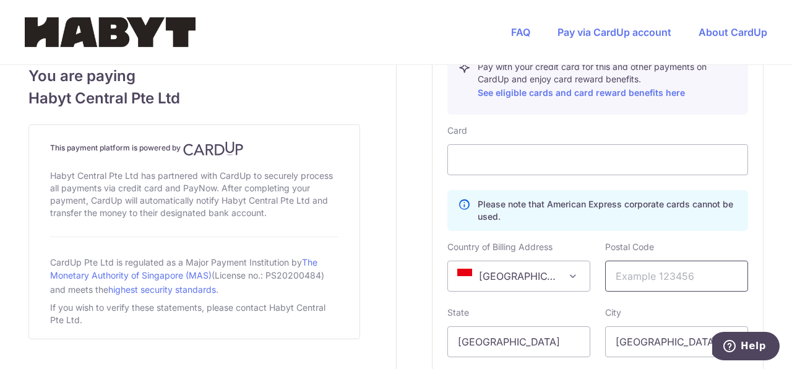
click at [691, 285] on input "text" at bounding box center [677, 276] width 143 height 31
type input "14460"
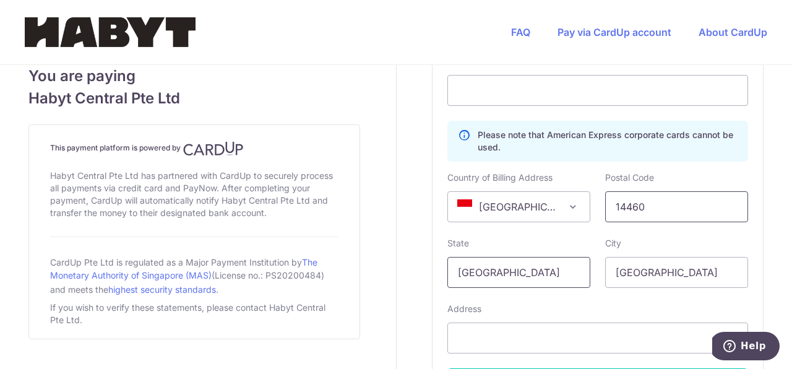
scroll to position [763, 0]
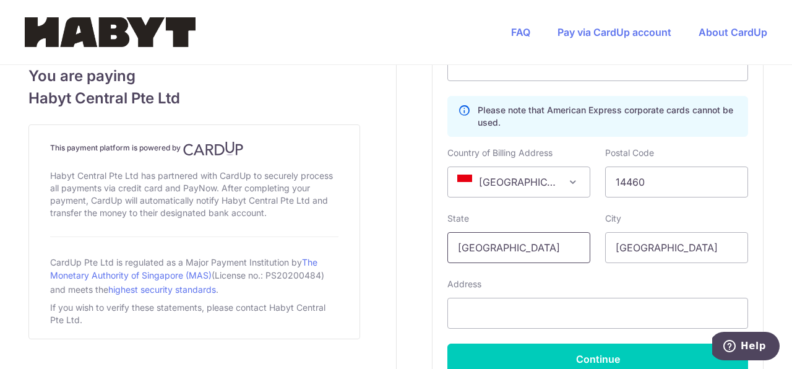
click at [533, 248] on input "[GEOGRAPHIC_DATA]" at bounding box center [519, 247] width 143 height 31
type input "[GEOGRAPHIC_DATA]"
click at [641, 248] on input "[GEOGRAPHIC_DATA]" at bounding box center [677, 247] width 143 height 31
type input "[GEOGRAPHIC_DATA]"
click at [653, 318] on input "text" at bounding box center [598, 313] width 301 height 31
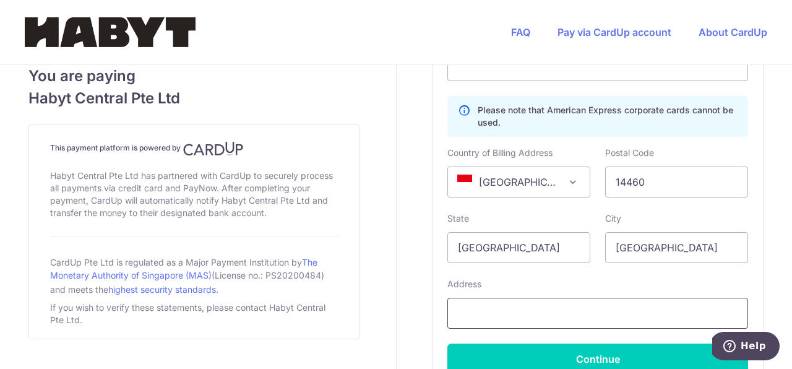
type input "[GEOGRAPHIC_DATA]"
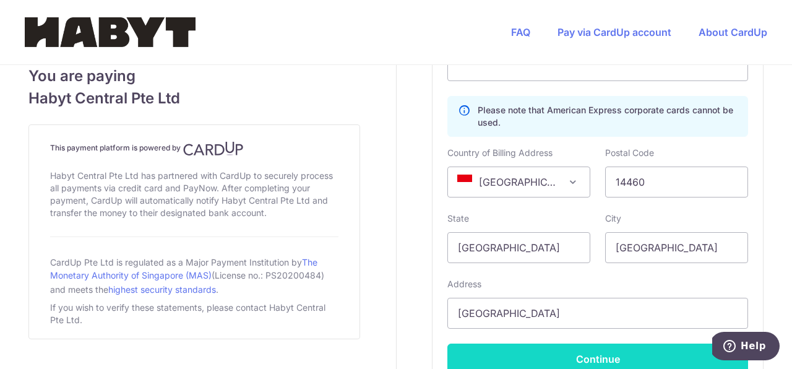
click at [607, 355] on button "Continue" at bounding box center [598, 359] width 301 height 31
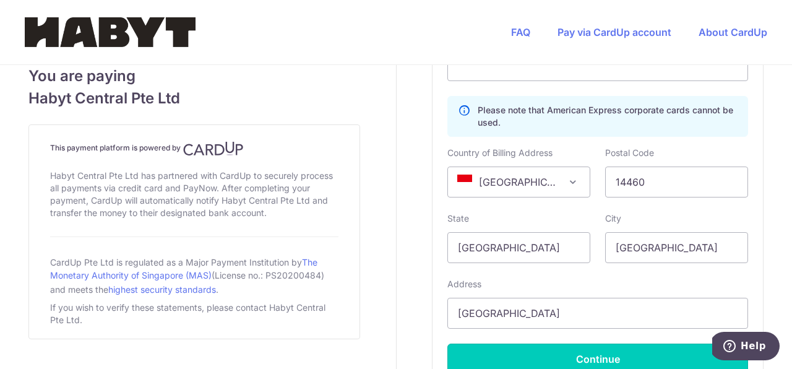
type input "**** 2573"
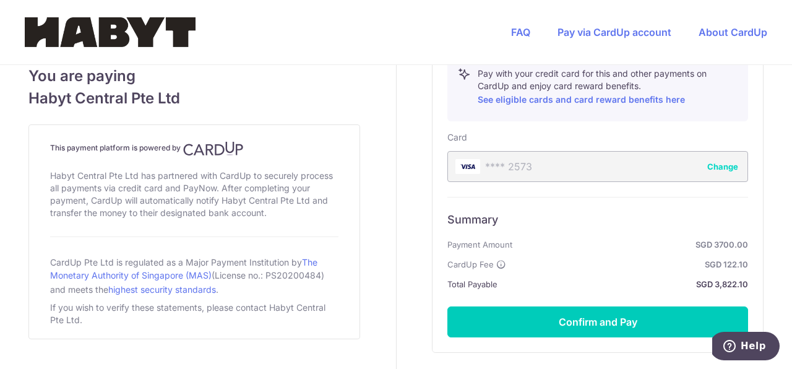
scroll to position [663, 0]
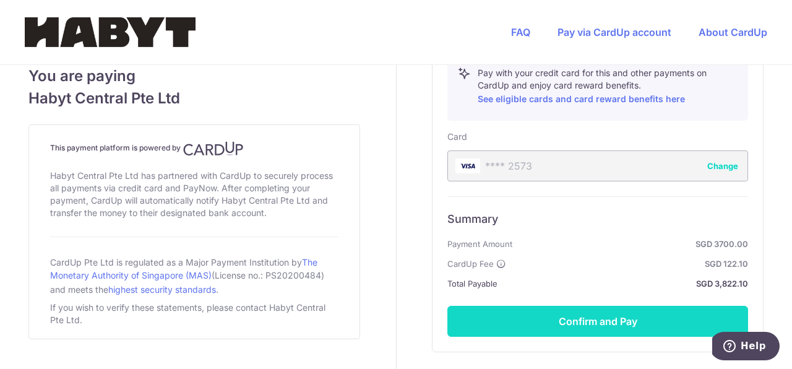
click at [572, 329] on button "Confirm and Pay" at bounding box center [598, 321] width 301 height 31
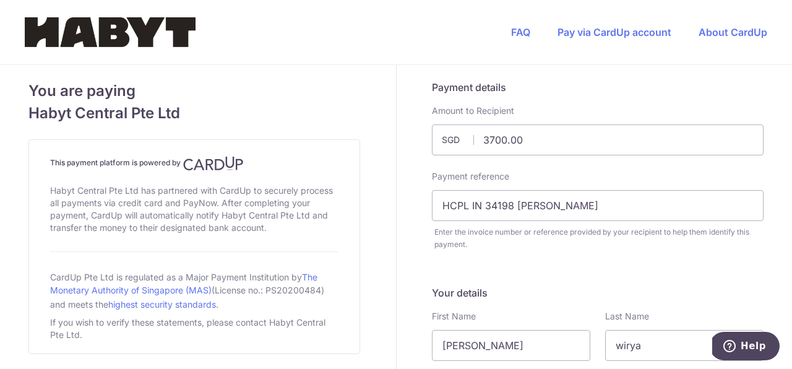
scroll to position [868, 0]
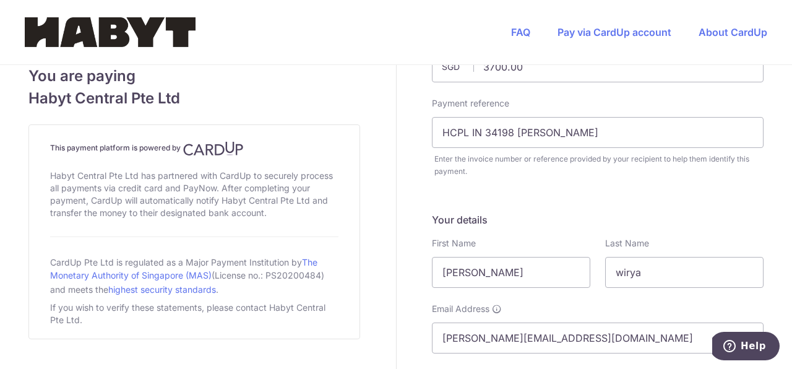
scroll to position [0, 0]
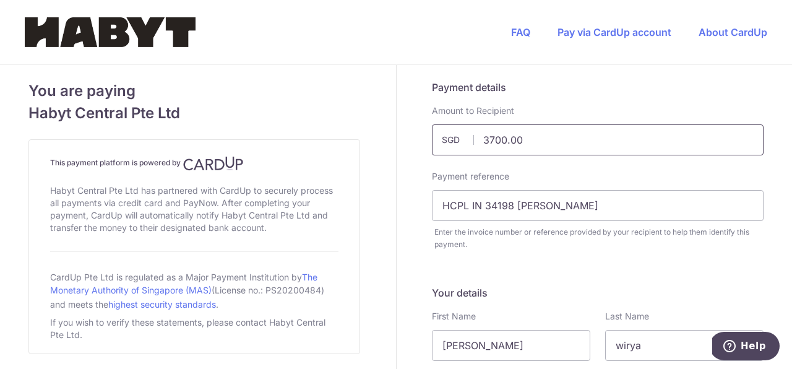
click at [495, 143] on input "3700.00" at bounding box center [598, 139] width 332 height 31
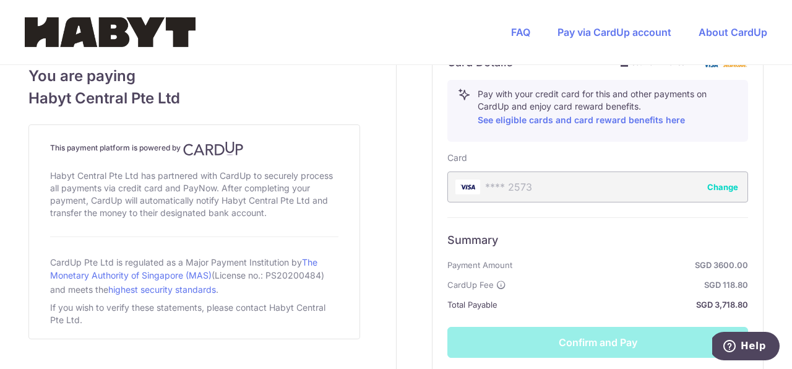
scroll to position [752, 0]
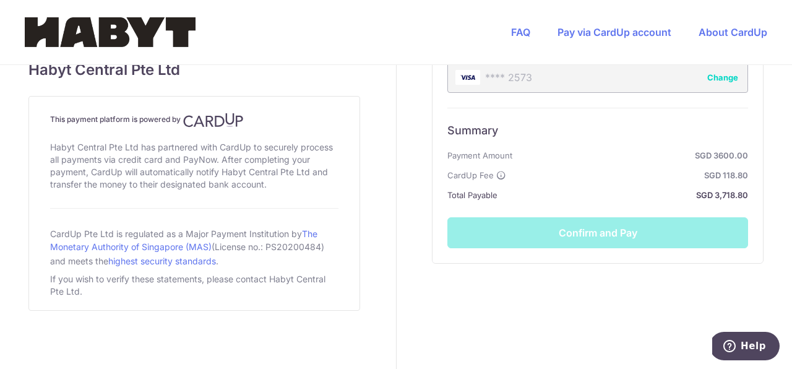
click at [597, 245] on div "Summary Payment Amount SGD 3600.00 CardUp Fee SGD 118.80 Total Payable SGD 3,71…" at bounding box center [598, 178] width 301 height 141
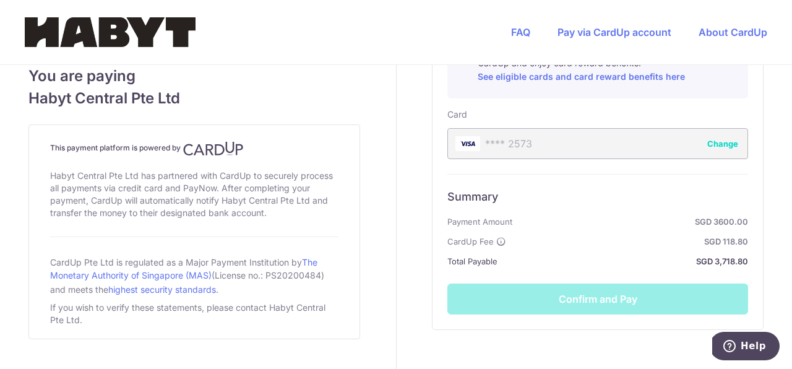
scroll to position [667, 0]
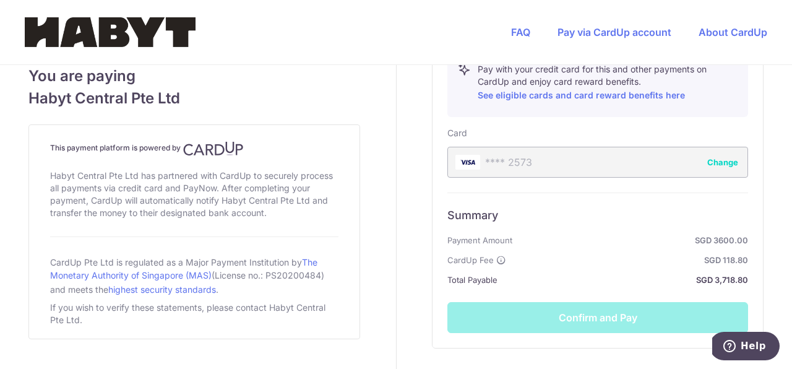
click at [611, 172] on div "**** 2573 Change" at bounding box center [598, 162] width 301 height 31
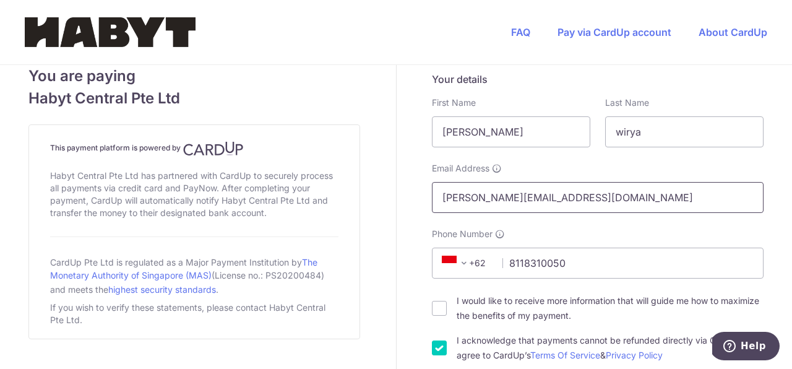
click at [645, 200] on input "[PERSON_NAME][EMAIL_ADDRESS][DOMAIN_NAME]" at bounding box center [598, 197] width 332 height 31
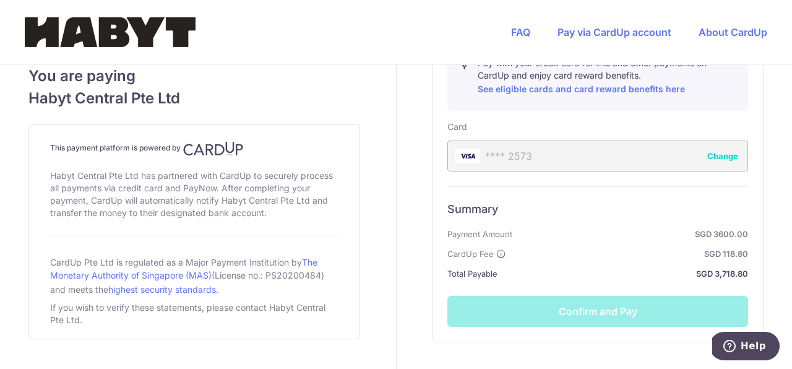
scroll to position [691, 0]
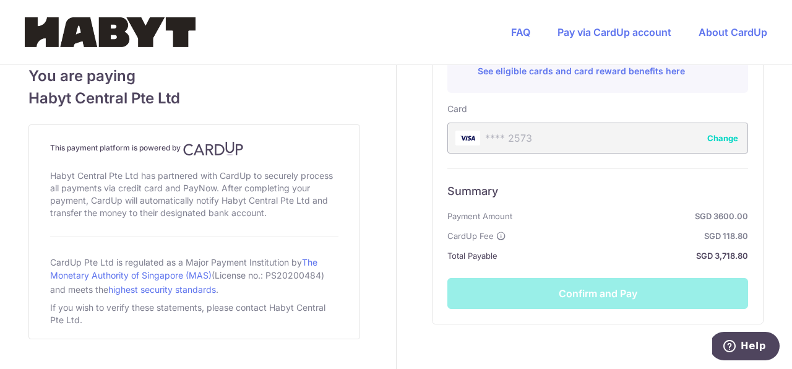
click at [627, 285] on div "Summary Payment Amount SGD 3600.00 CardUp Fee SGD 118.80 Total Payable SGD 3,71…" at bounding box center [598, 238] width 301 height 141
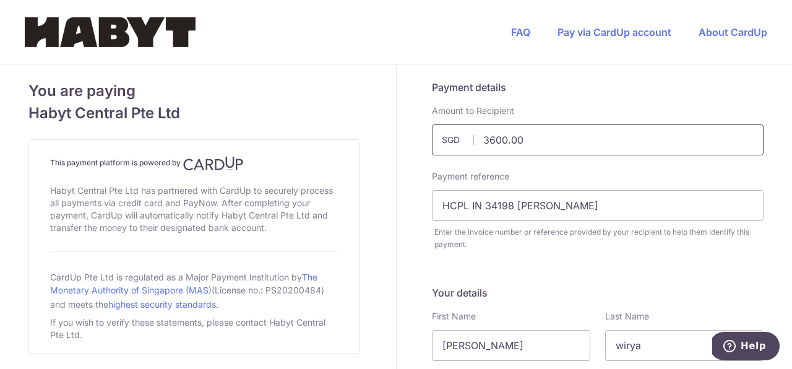
click at [584, 144] on input "3600.00" at bounding box center [598, 139] width 332 height 31
click at [586, 212] on input "HCPL IN 34198 [PERSON_NAME]" at bounding box center [598, 205] width 332 height 31
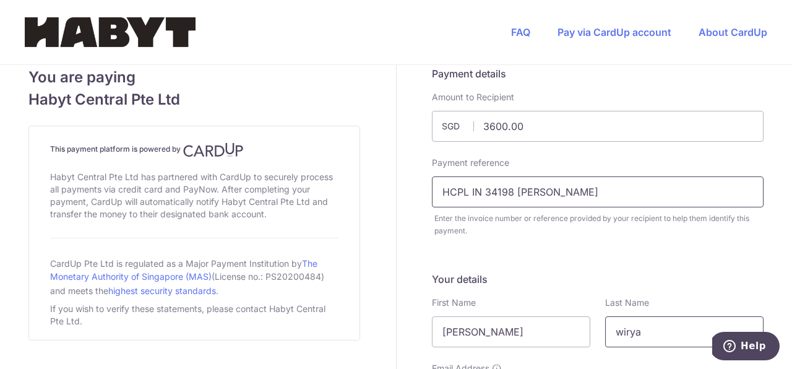
scroll to position [15, 0]
click at [536, 126] on input "3600.00" at bounding box center [598, 125] width 332 height 31
type input "3600.00"
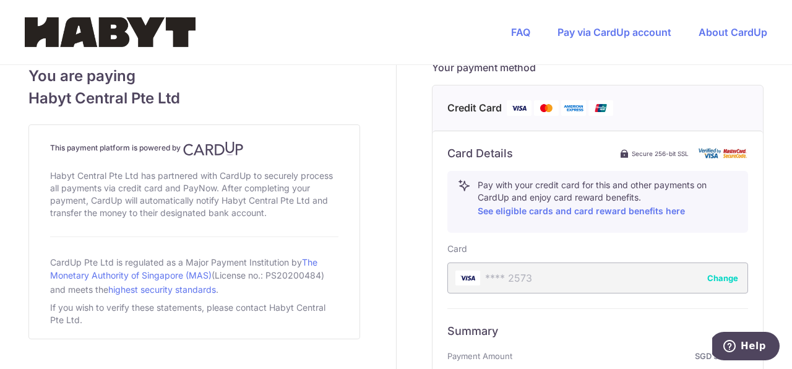
scroll to position [553, 0]
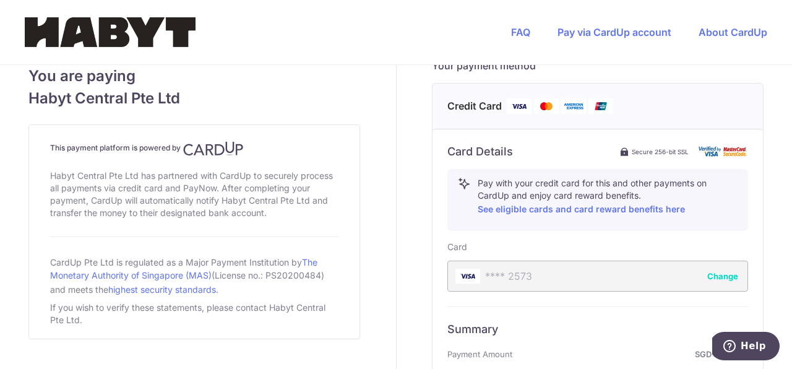
click at [539, 284] on div "**** 2573 Change" at bounding box center [598, 276] width 301 height 31
click at [720, 276] on button "Change" at bounding box center [723, 276] width 31 height 12
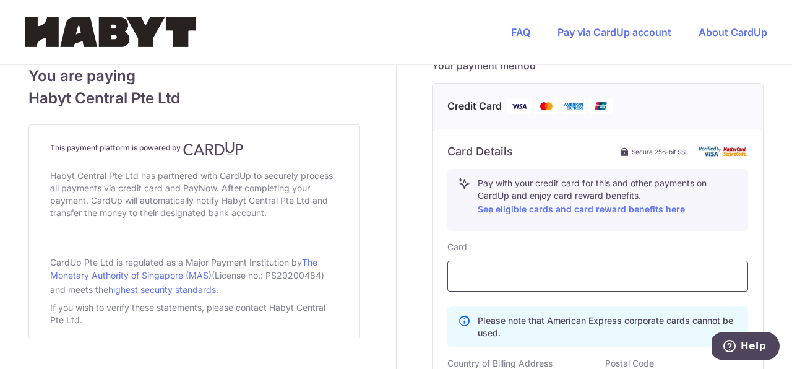
click at [632, 290] on div at bounding box center [598, 276] width 301 height 31
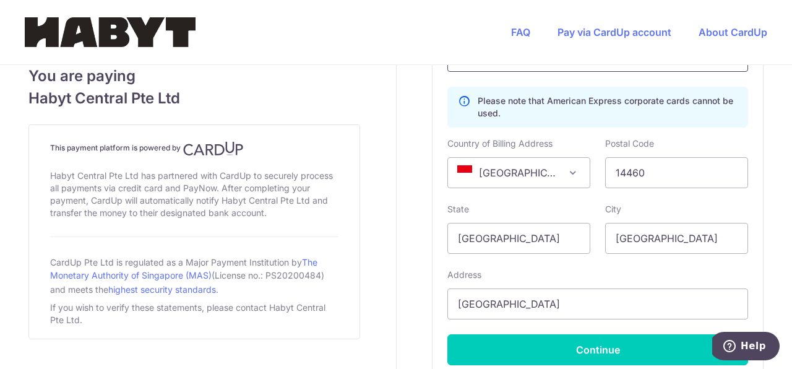
scroll to position [890, 0]
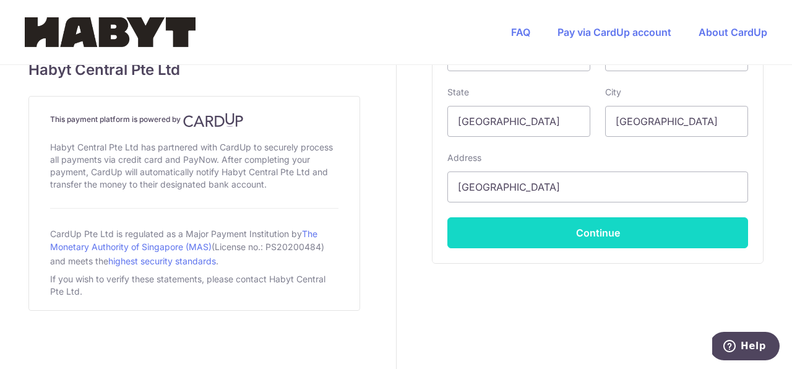
click at [591, 233] on button "Continue" at bounding box center [598, 232] width 301 height 31
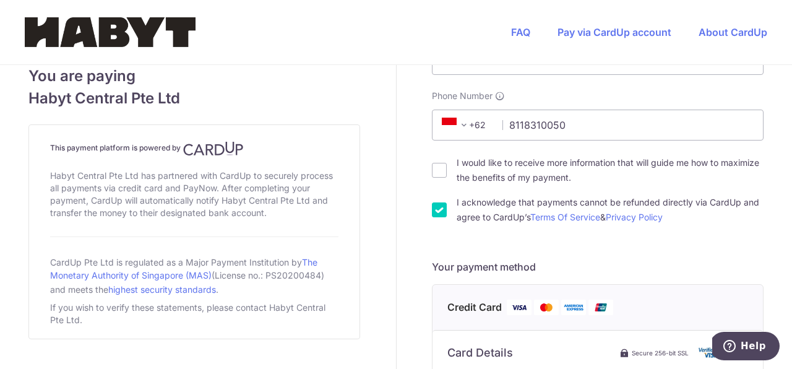
scroll to position [752, 0]
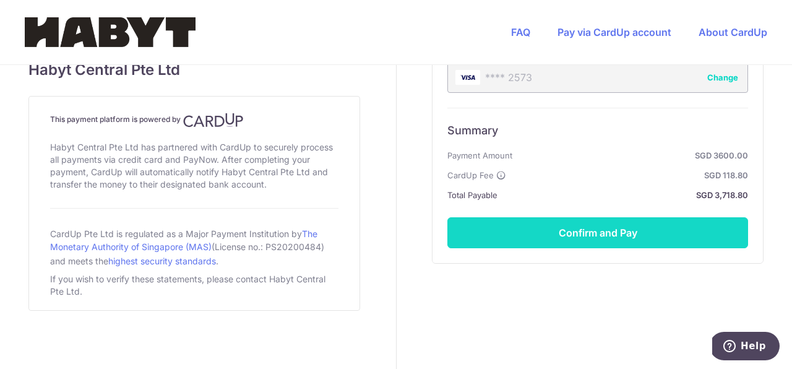
click at [576, 232] on button "Confirm and Pay" at bounding box center [598, 232] width 301 height 31
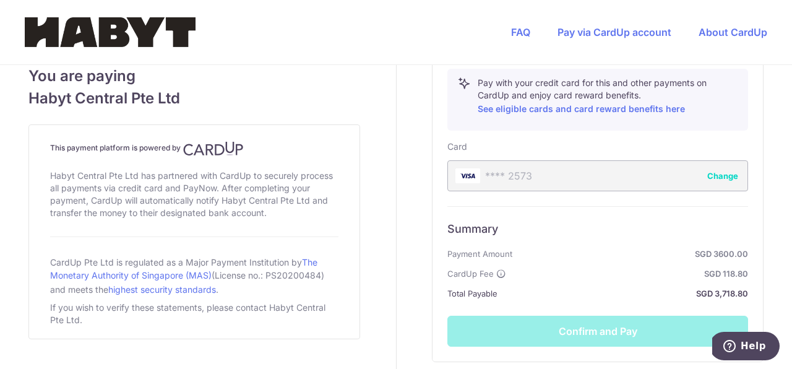
scroll to position [661, 0]
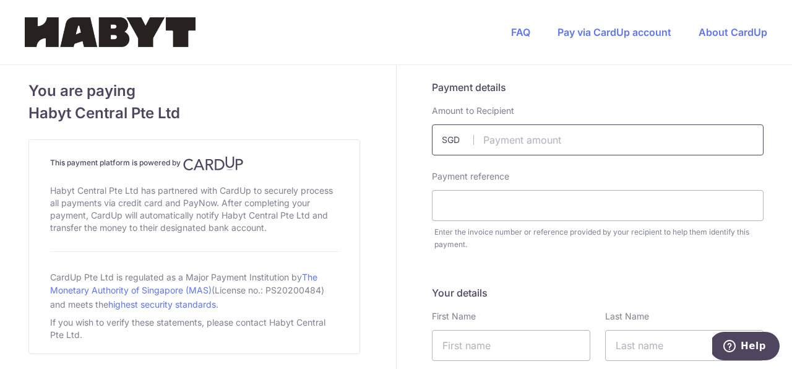
click at [553, 156] on div "Payment details Amount to Recipient SGD Payment reference Enter the invoice num…" at bounding box center [598, 165] width 332 height 171
click at [563, 141] on input "text" at bounding box center [598, 139] width 332 height 31
type input "700.00"
click at [532, 198] on input "text" at bounding box center [598, 205] width 332 height 31
type input "HCPL IN 34198 [PERSON_NAME]"
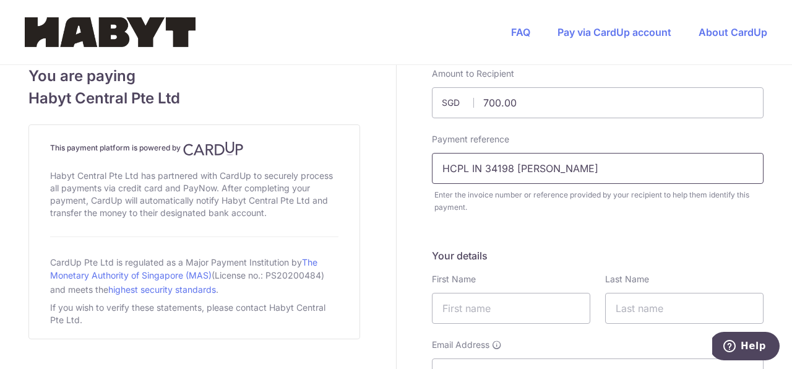
scroll to position [95, 0]
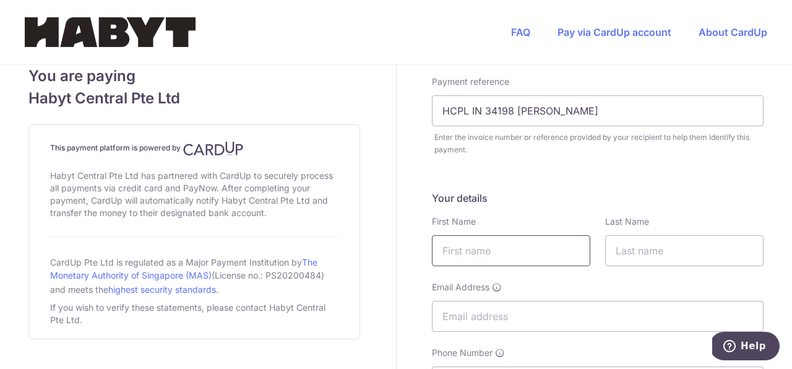
click at [454, 238] on input "text" at bounding box center [511, 250] width 158 height 31
type input "[PERSON_NAME]"
click at [620, 253] on input "text" at bounding box center [685, 250] width 158 height 31
type input "Wirya"
click at [581, 315] on input "Email Address" at bounding box center [598, 316] width 332 height 31
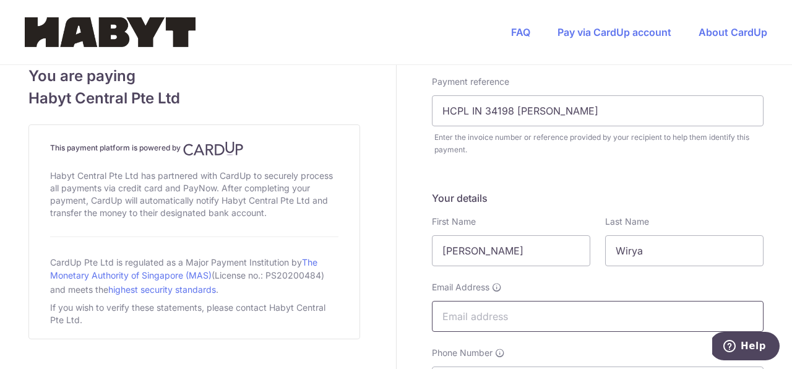
type input "[PERSON_NAME][EMAIL_ADDRESS][DOMAIN_NAME]"
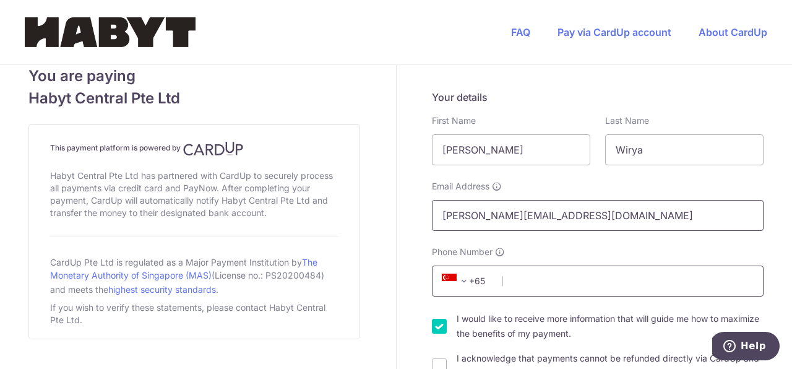
scroll to position [196, 0]
click at [612, 285] on input "Phone Number" at bounding box center [598, 281] width 332 height 31
click at [475, 279] on span "+65" at bounding box center [466, 281] width 56 height 15
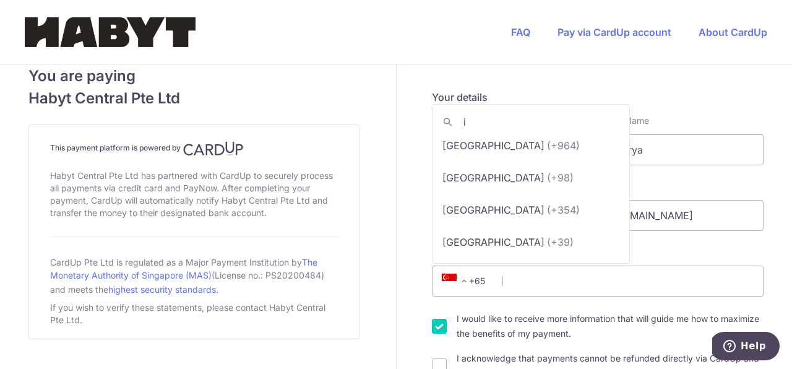
scroll to position [0, 0]
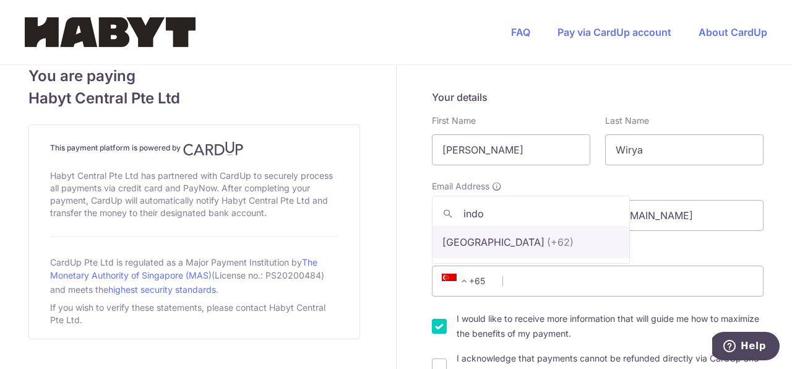
type input "indo"
select select "101"
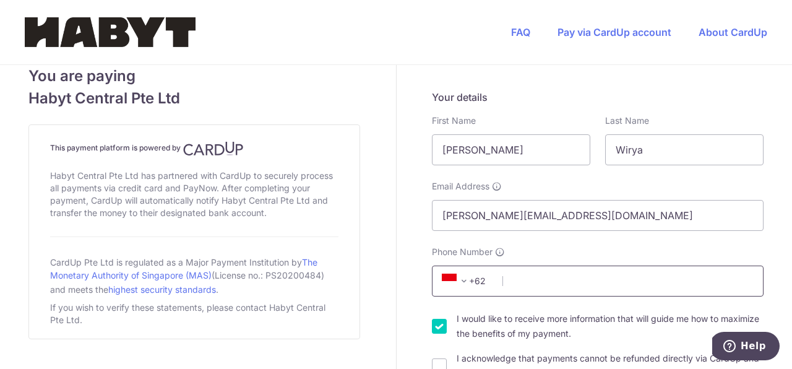
click at [542, 280] on input "Phone Number" at bounding box center [598, 281] width 332 height 31
type input "8118310050"
click at [434, 321] on input "I would like to receive more information that will guide me how to maximize the…" at bounding box center [439, 326] width 15 height 15
checkbox input "false"
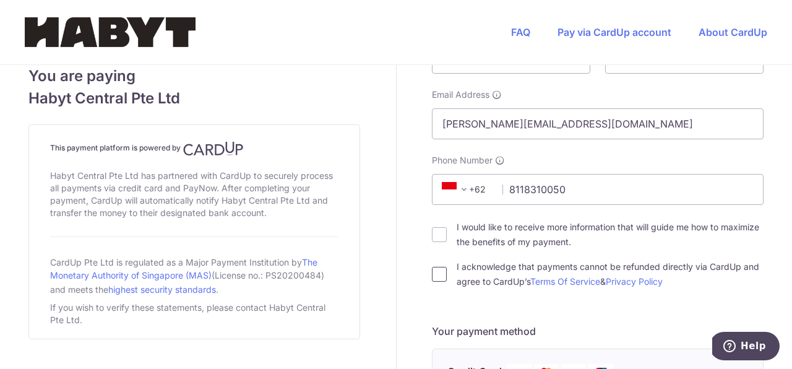
click at [441, 274] on input "I acknowledge that payments cannot be refunded directly via CardUp and agree to…" at bounding box center [439, 274] width 15 height 15
checkbox input "true"
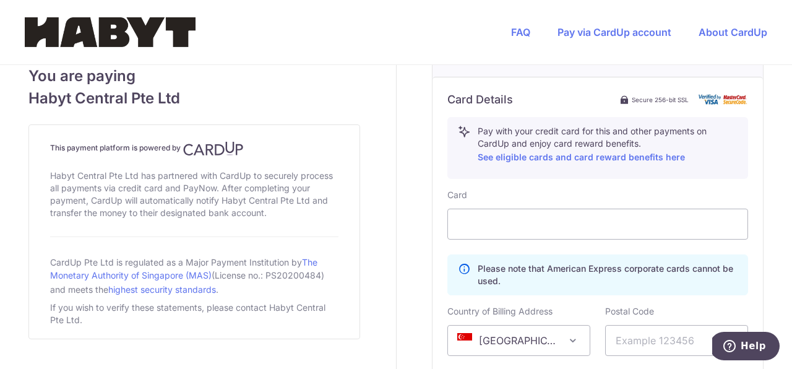
scroll to position [839, 0]
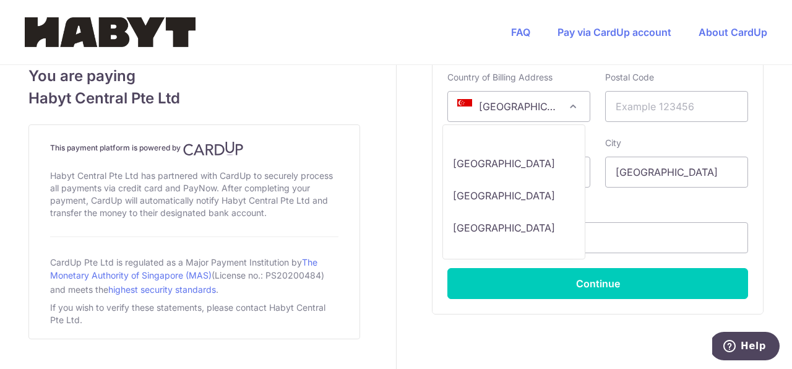
click at [550, 104] on span "[GEOGRAPHIC_DATA]" at bounding box center [519, 107] width 142 height 30
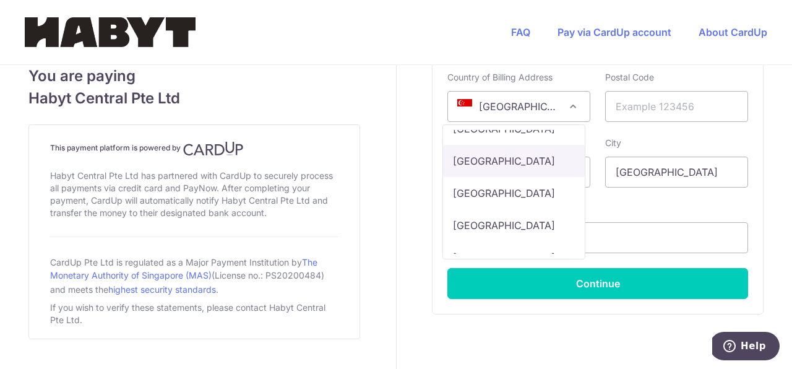
scroll to position [3311, 0]
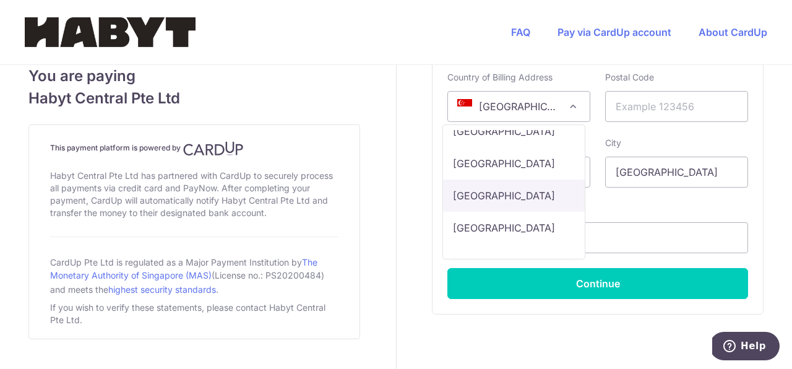
select select "ID"
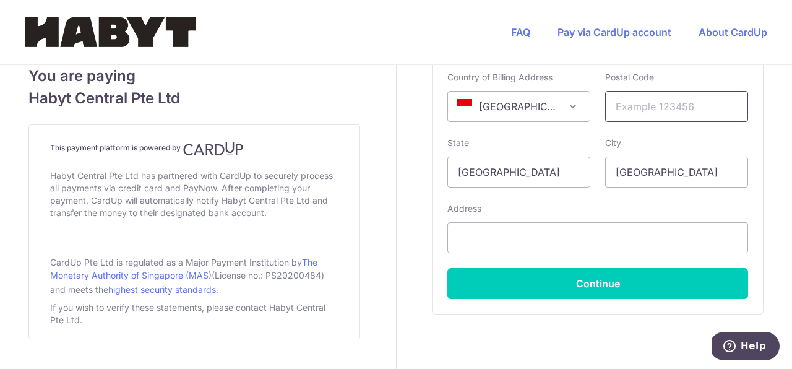
click at [669, 95] on input "text" at bounding box center [677, 106] width 143 height 31
type input "14460"
click at [556, 174] on input "[GEOGRAPHIC_DATA]" at bounding box center [519, 172] width 143 height 31
type input "I"
type input "[GEOGRAPHIC_DATA]"
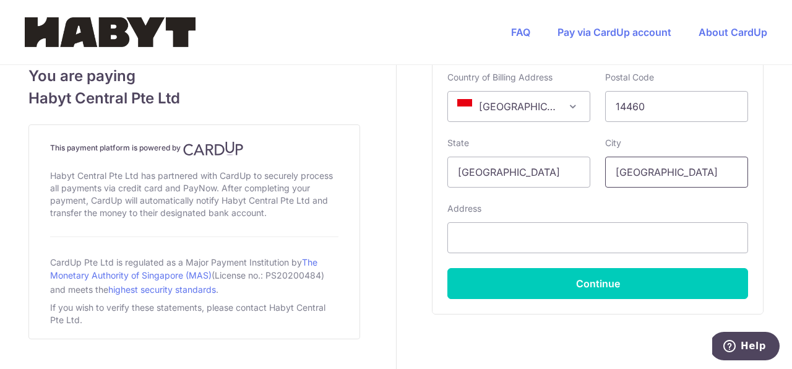
type input "[GEOGRAPHIC_DATA]"
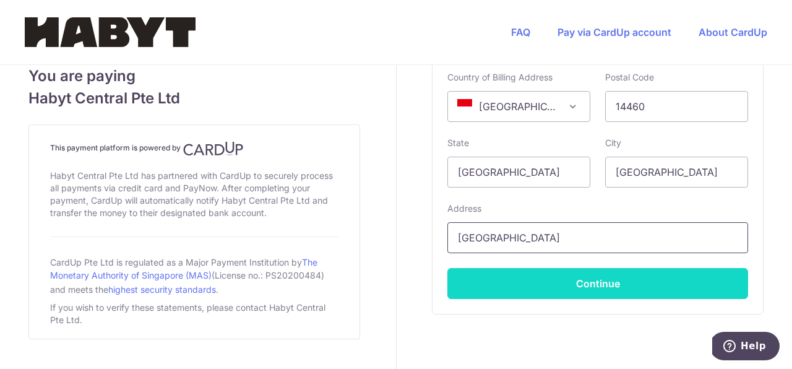
type input "[GEOGRAPHIC_DATA]"
click at [553, 297] on button "Continue" at bounding box center [598, 283] width 301 height 31
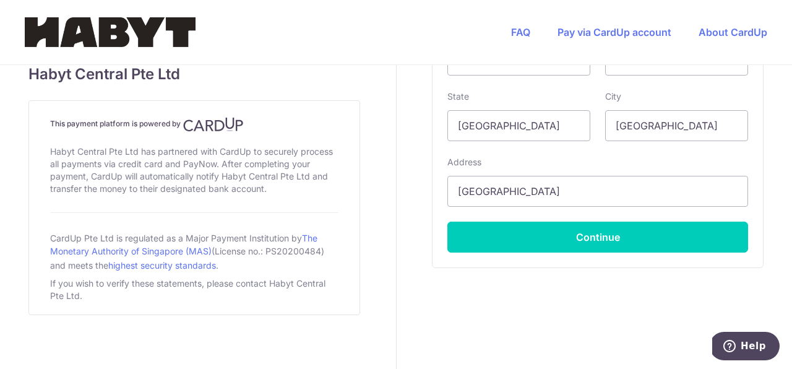
scroll to position [890, 0]
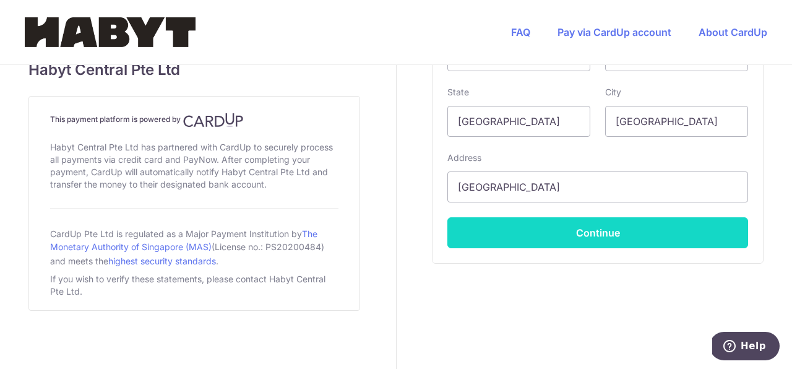
click at [591, 230] on button "Continue" at bounding box center [598, 232] width 301 height 31
type input "**** 1239"
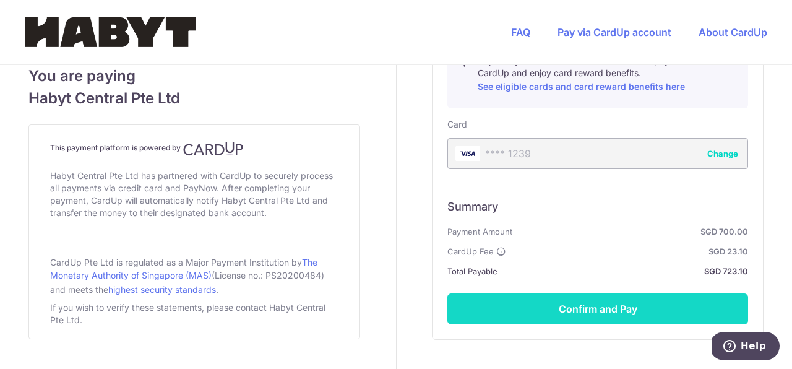
scroll to position [752, 0]
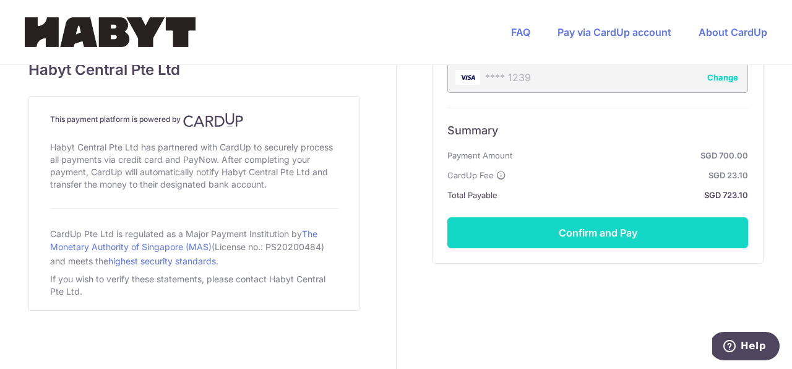
click at [608, 230] on button "Confirm and Pay" at bounding box center [598, 232] width 301 height 31
